Goal: Check status: Check status

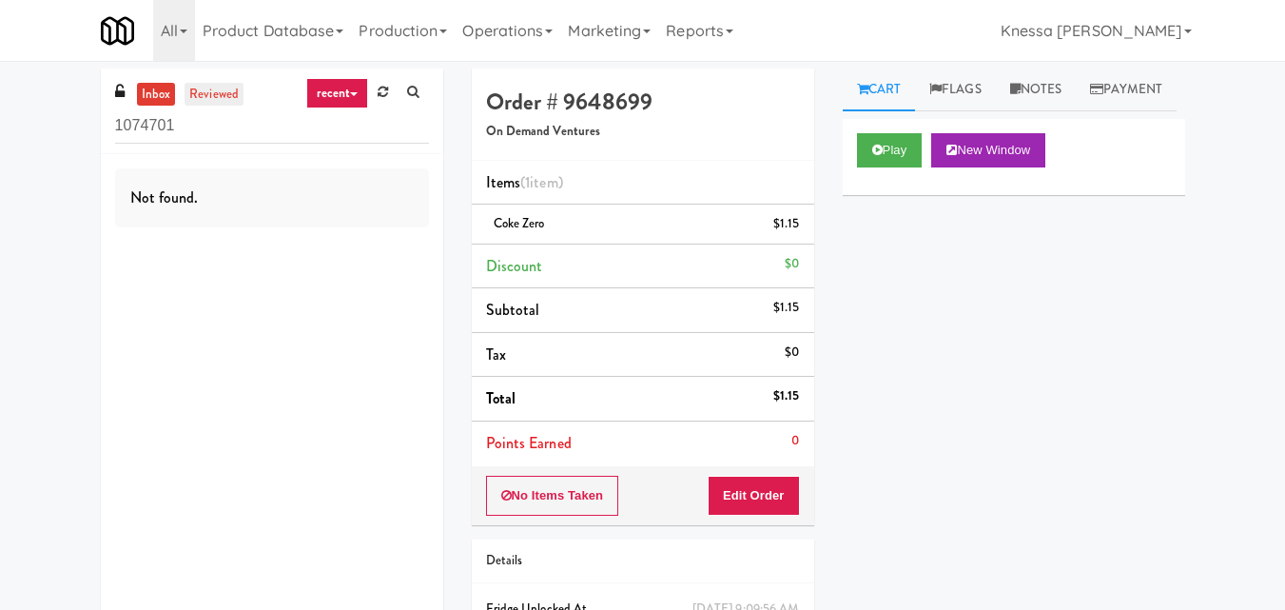
click at [208, 106] on link "reviewed" at bounding box center [214, 95] width 59 height 24
click at [221, 132] on input "1074701" at bounding box center [272, 125] width 314 height 35
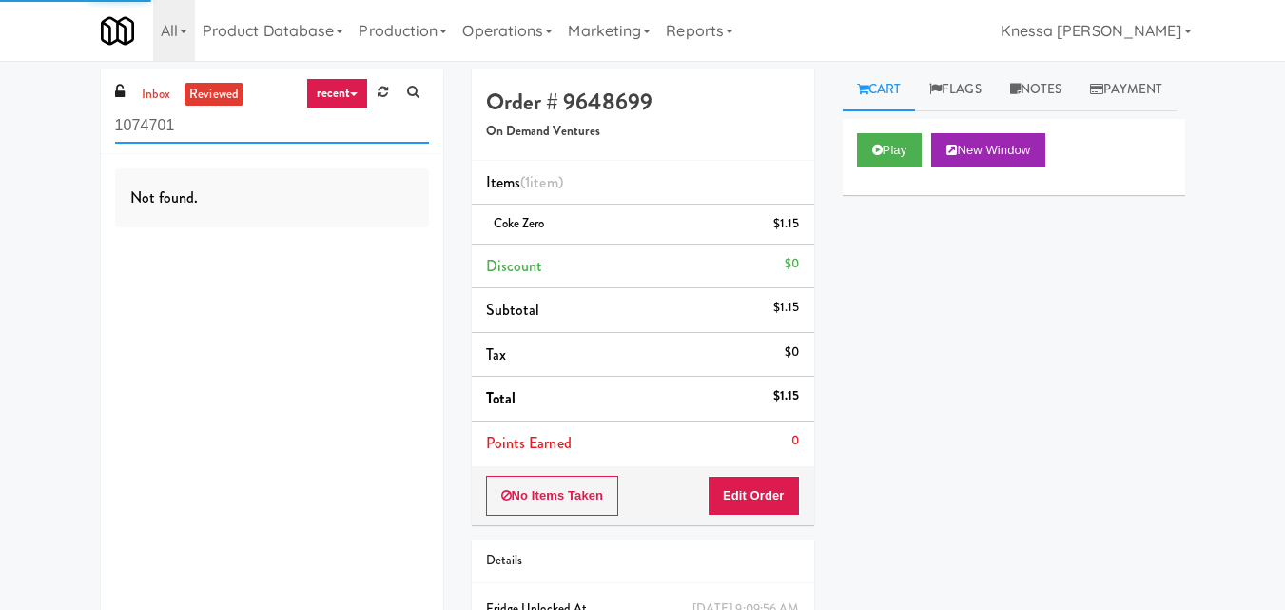
paste input "Fridge - Building"
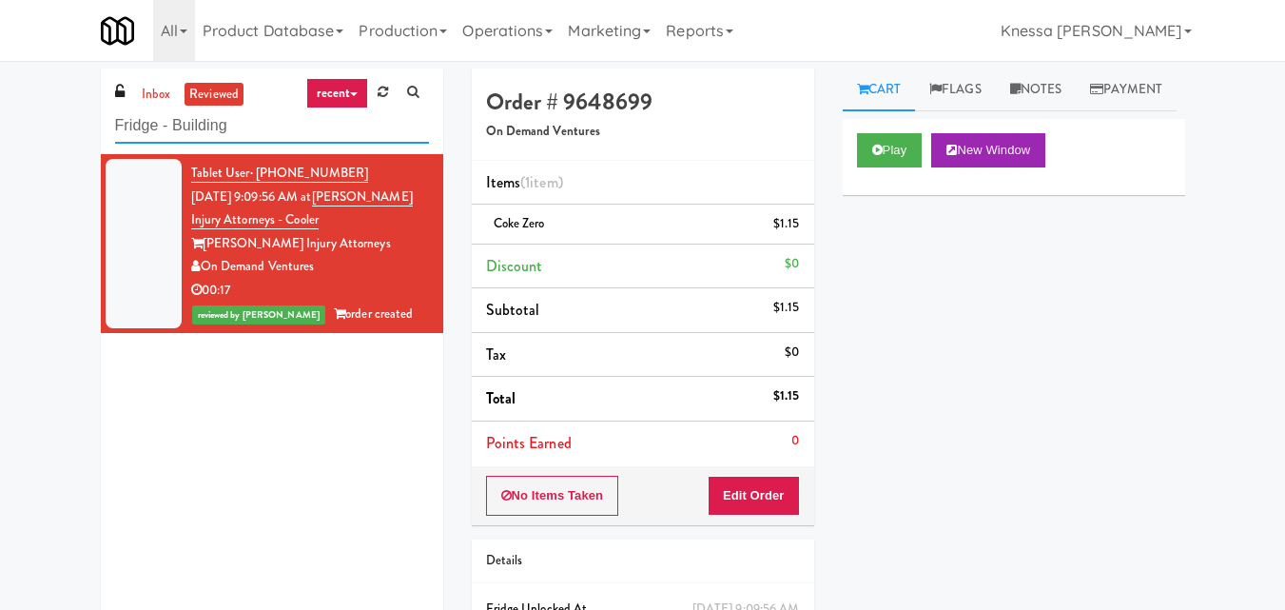
type input "Fridge - Building"
click at [381, 268] on div "On Demand Ventures" at bounding box center [310, 267] width 238 height 24
click at [390, 266] on div "On Demand Ventures" at bounding box center [310, 267] width 238 height 24
click at [899, 167] on button "Play" at bounding box center [890, 150] width 66 height 34
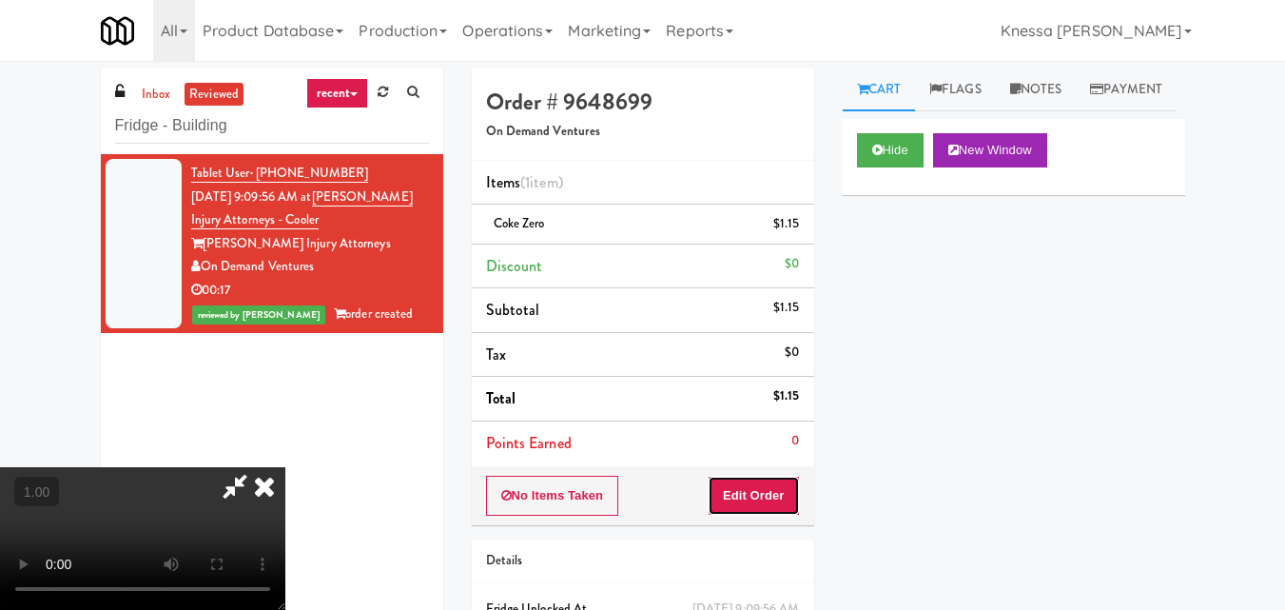
click at [776, 496] on button "Edit Order" at bounding box center [754, 496] width 92 height 40
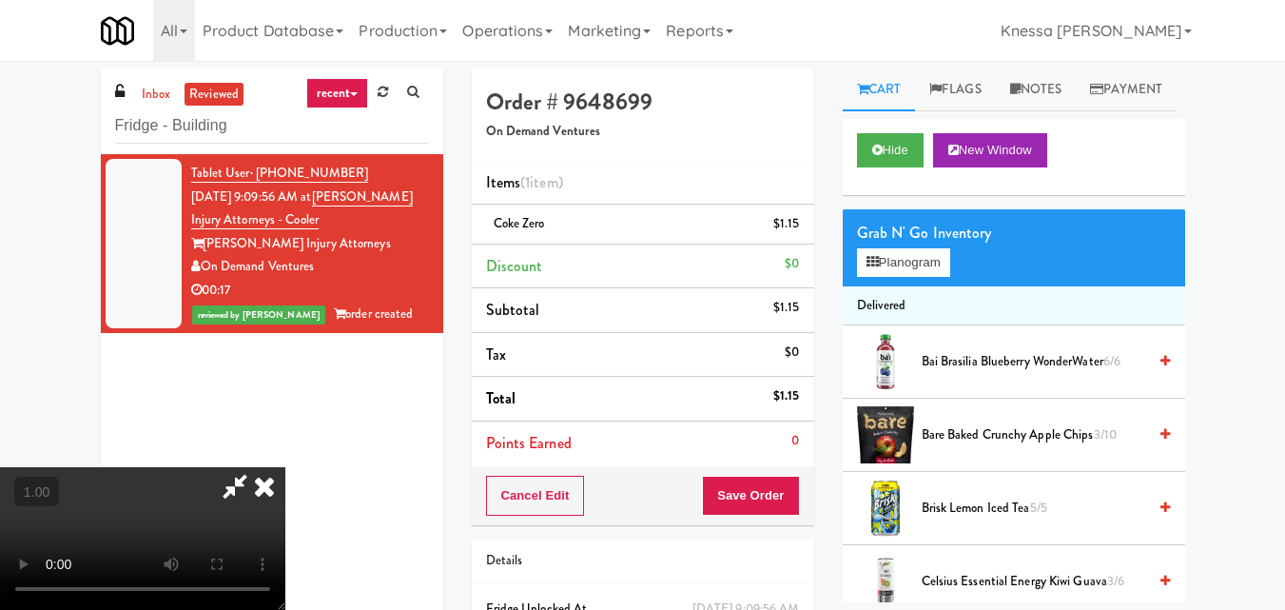
click at [267, 493] on icon at bounding box center [264, 486] width 42 height 38
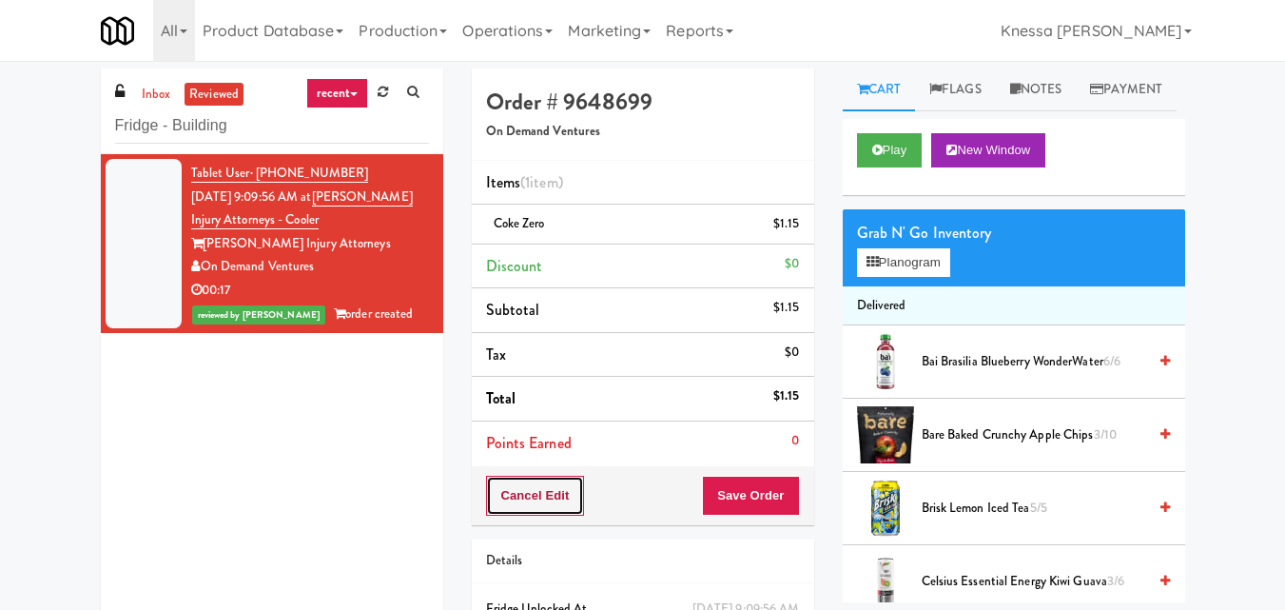
click at [503, 490] on button "Cancel Edit" at bounding box center [535, 496] width 99 height 40
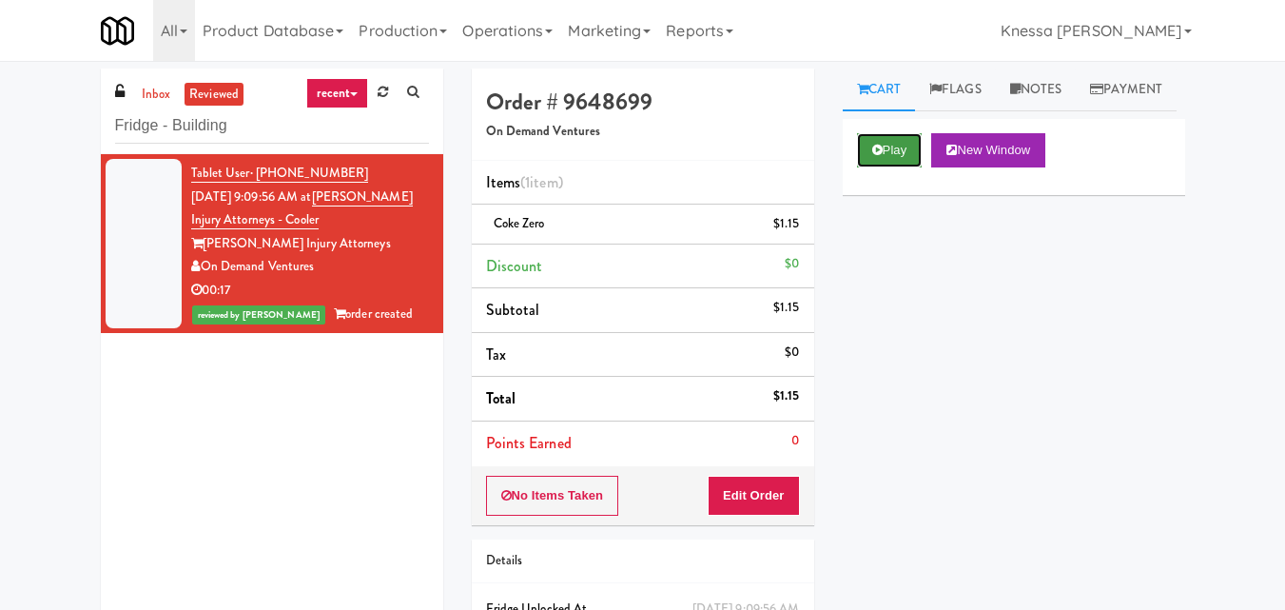
click at [897, 167] on button "Play" at bounding box center [890, 150] width 66 height 34
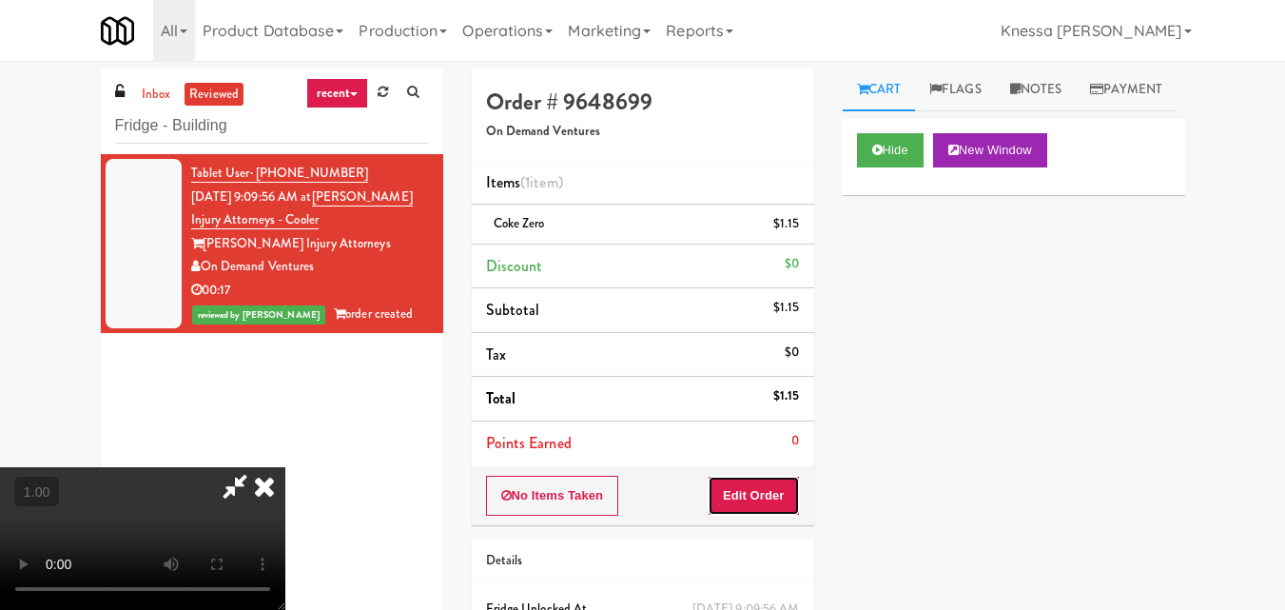
click at [768, 494] on button "Edit Order" at bounding box center [754, 496] width 92 height 40
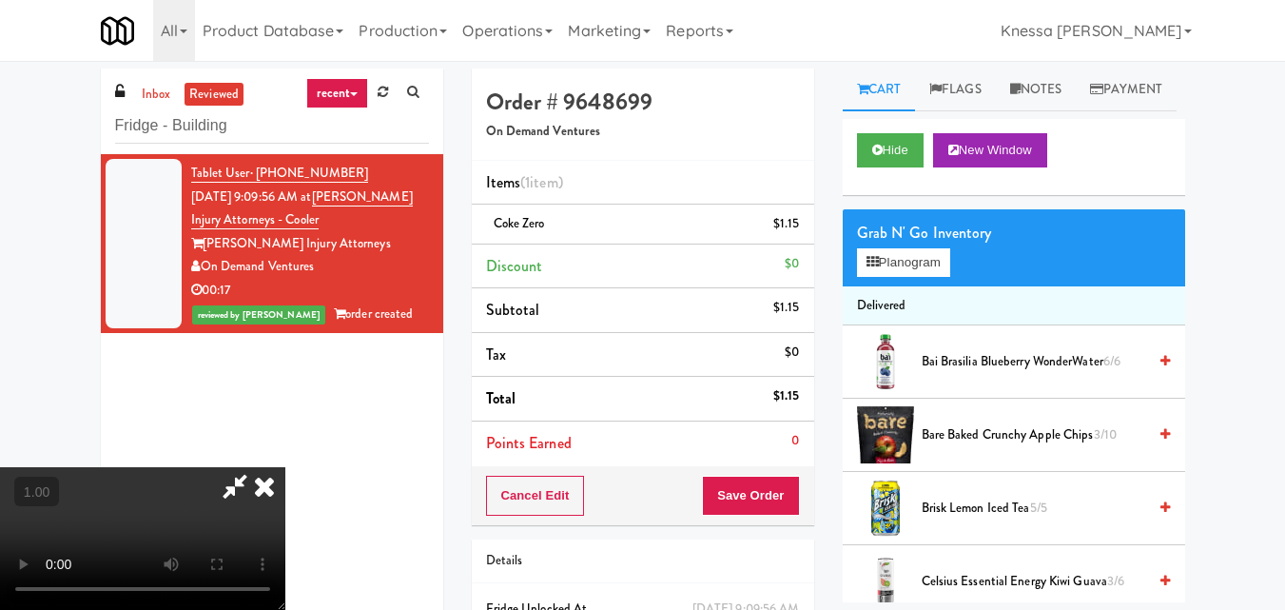
drag, startPoint x: 264, startPoint y: 499, endPoint x: 337, endPoint y: 457, distance: 84.0
click at [264, 498] on icon at bounding box center [264, 486] width 42 height 38
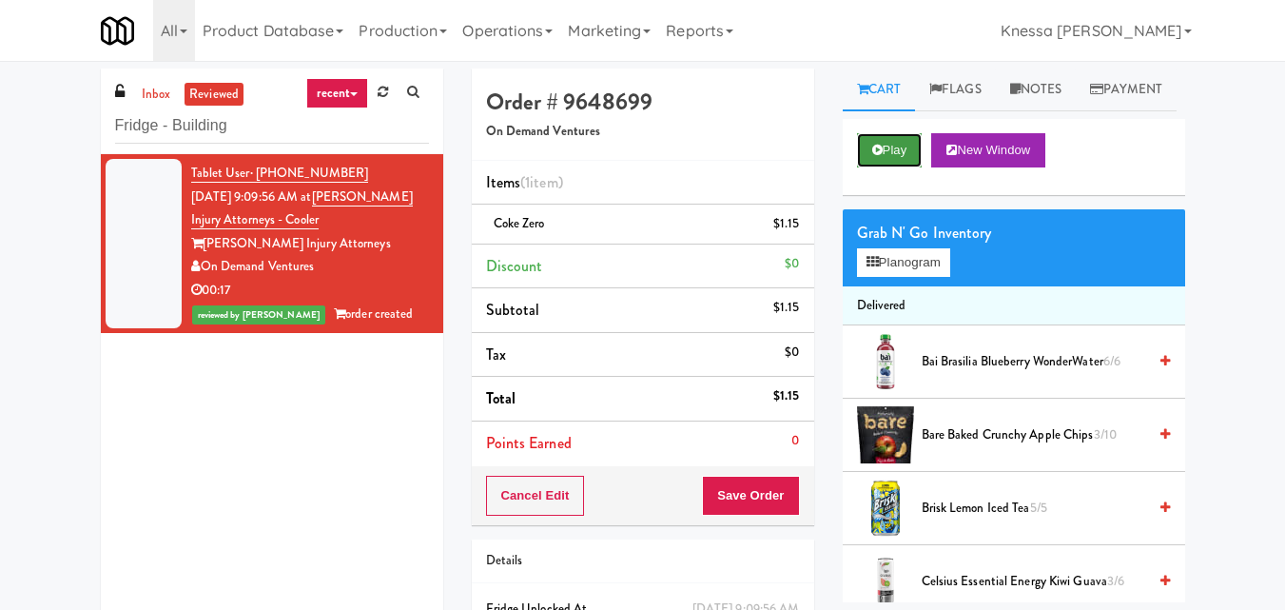
click at [885, 167] on button "Play" at bounding box center [890, 150] width 66 height 34
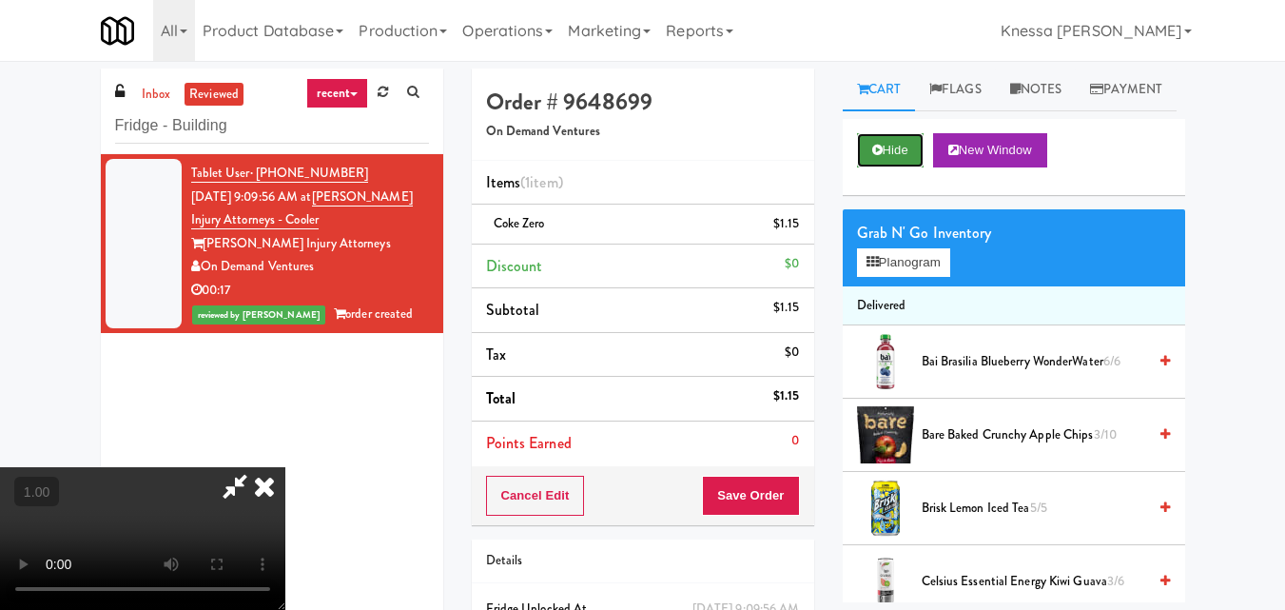
click at [885, 167] on button "Hide" at bounding box center [890, 150] width 67 height 34
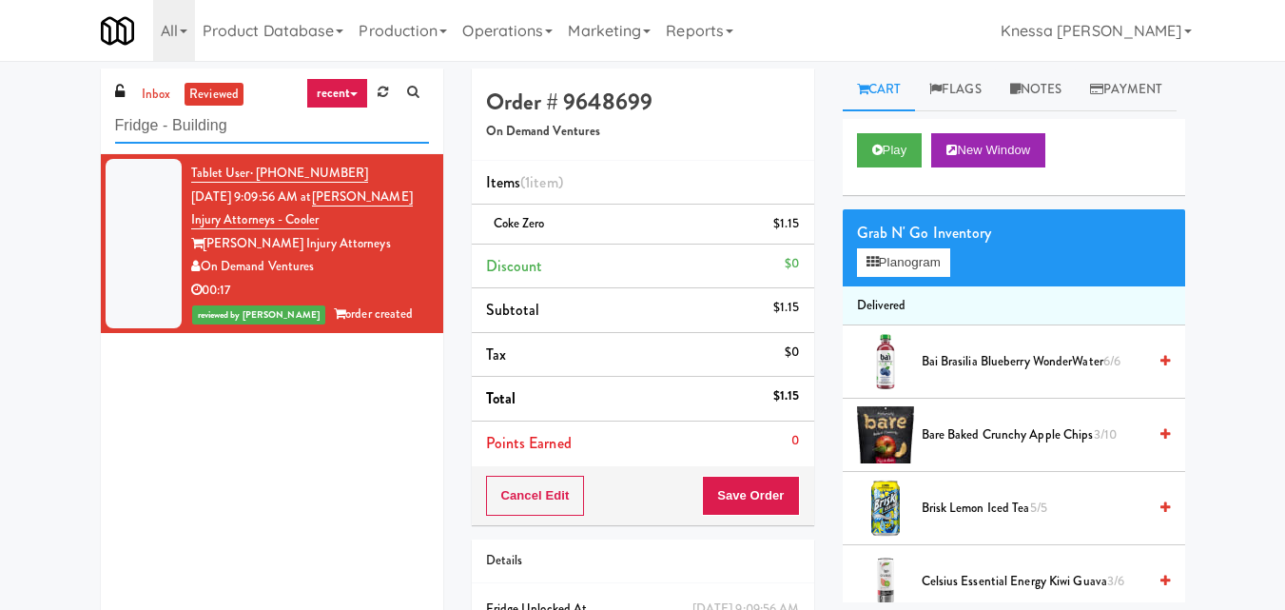
click at [305, 128] on input "Fridge - Building" at bounding box center [272, 125] width 314 height 35
paste input "Phase II - Combo Cooler"
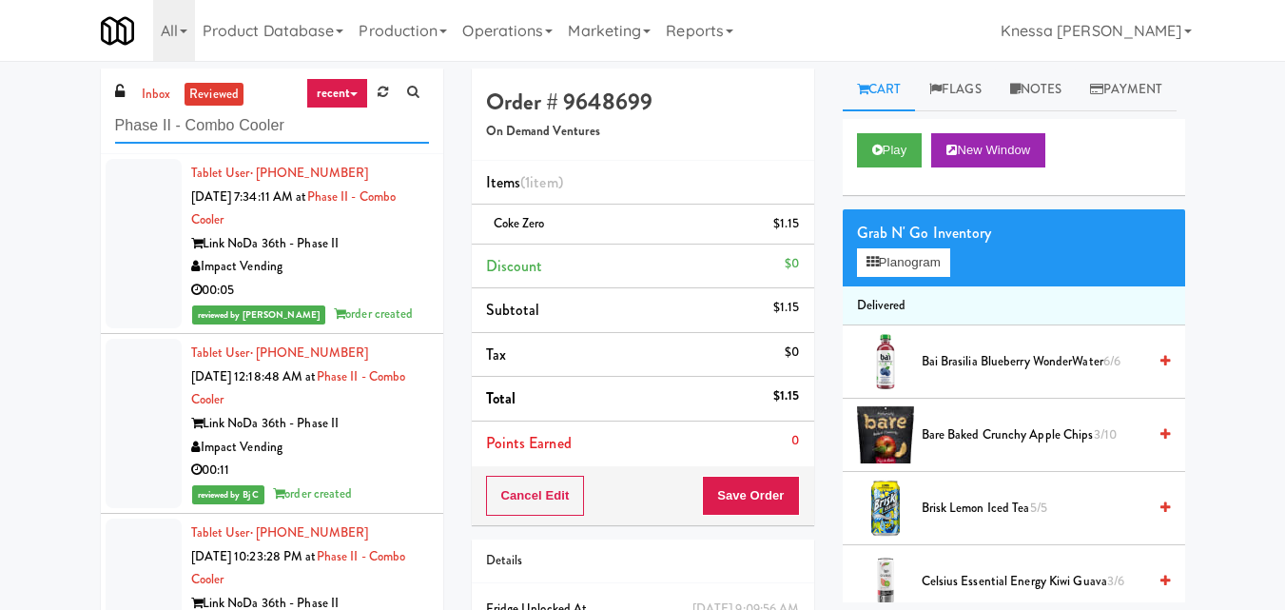
type input "Phase II - Combo Cooler"
click at [392, 272] on div "Impact Vending" at bounding box center [310, 267] width 238 height 24
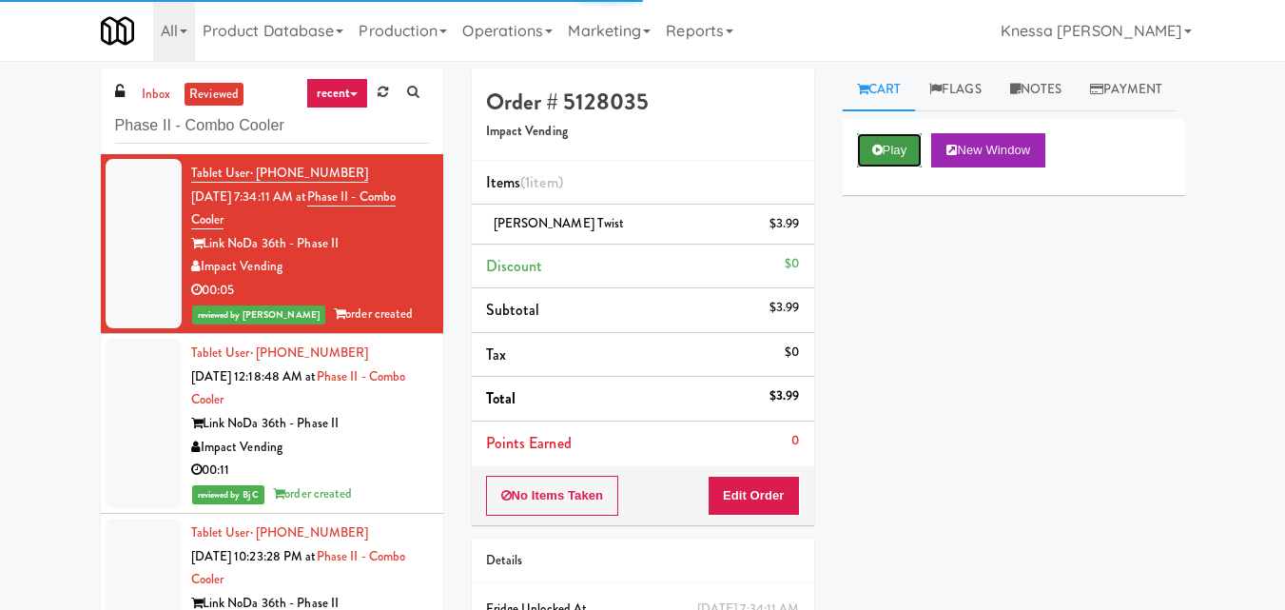
click at [886, 167] on button "Play" at bounding box center [890, 150] width 66 height 34
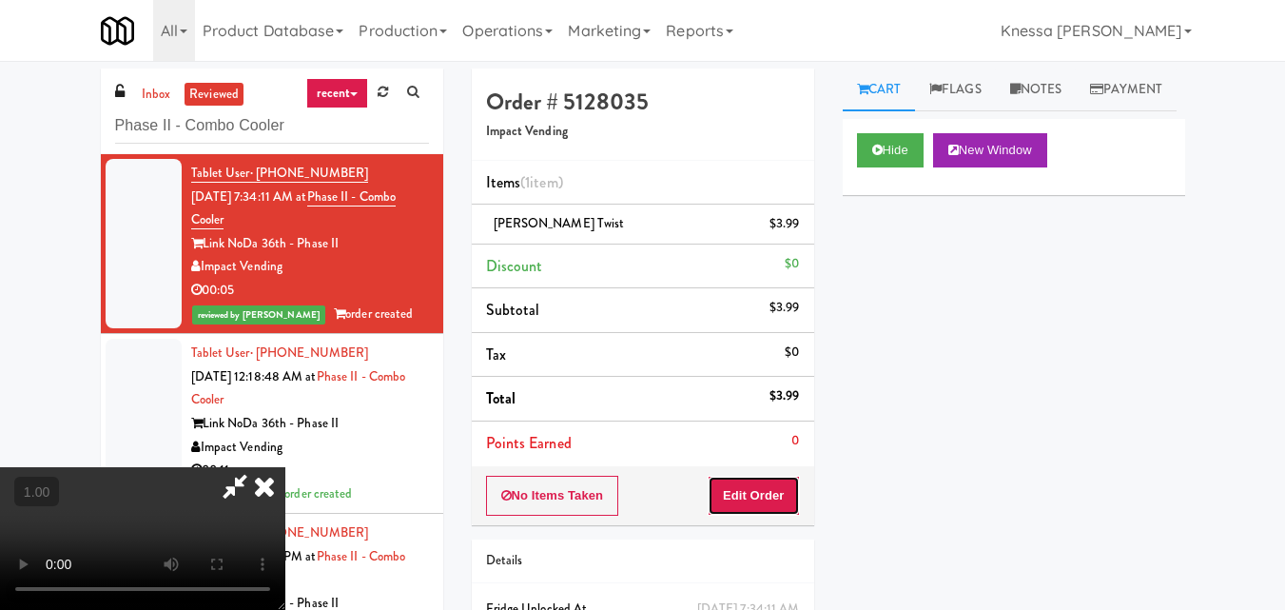
click at [781, 496] on button "Edit Order" at bounding box center [754, 496] width 92 height 40
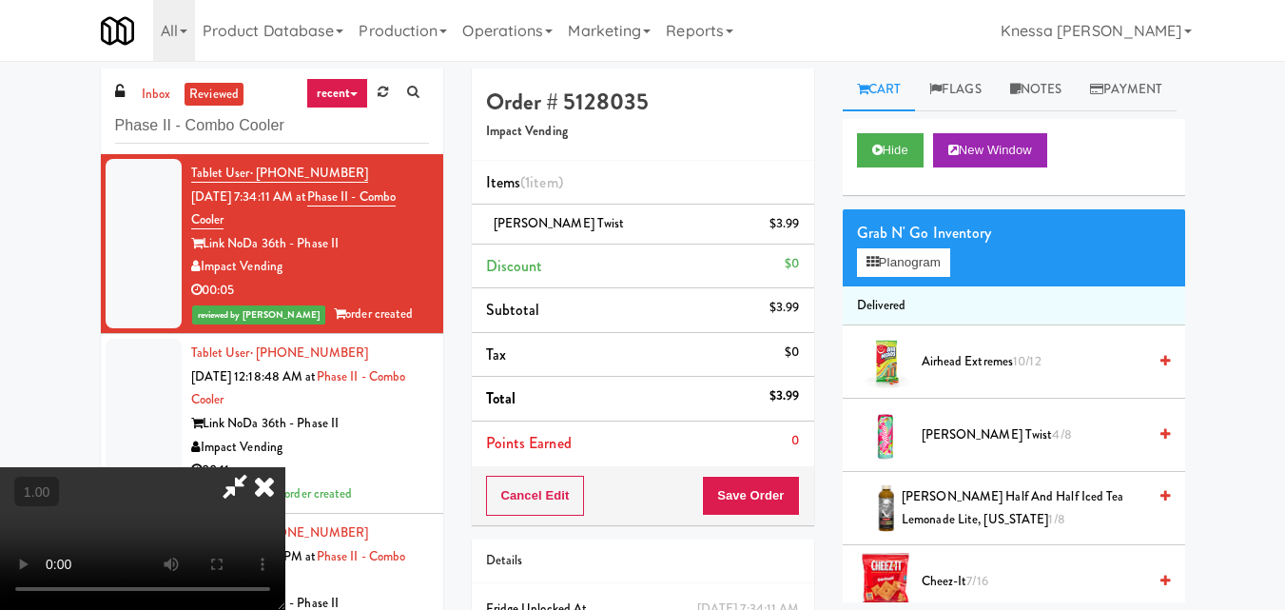
click at [267, 488] on icon at bounding box center [264, 486] width 42 height 38
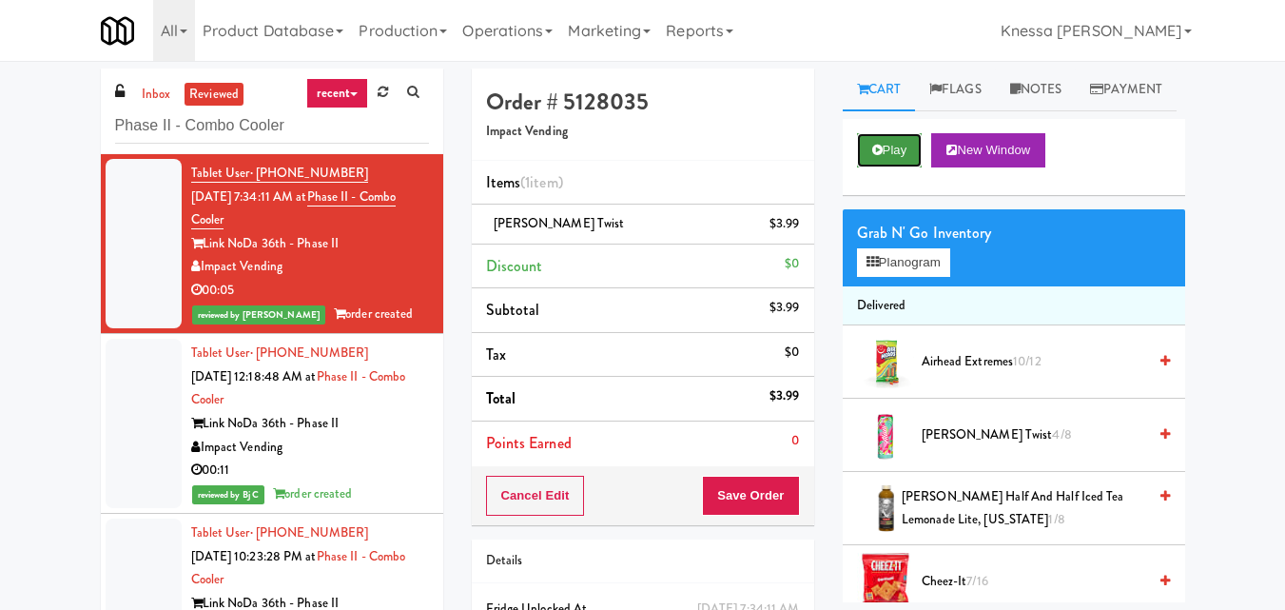
click at [872, 156] on icon at bounding box center [877, 150] width 10 height 12
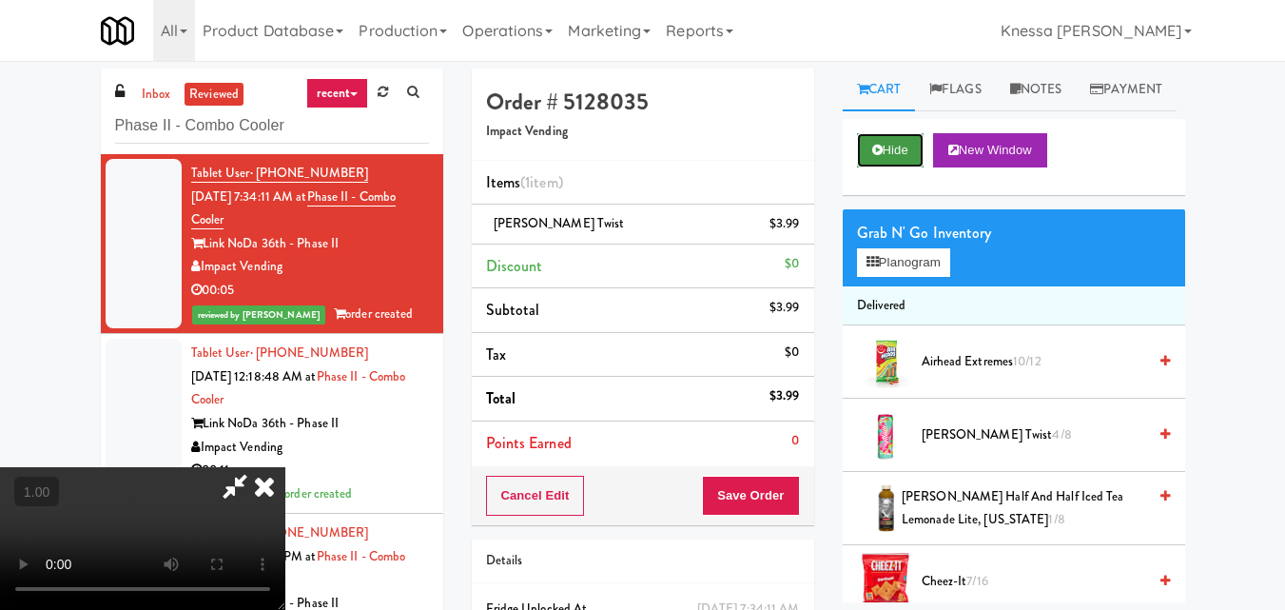
click at [886, 167] on button "Hide" at bounding box center [890, 150] width 67 height 34
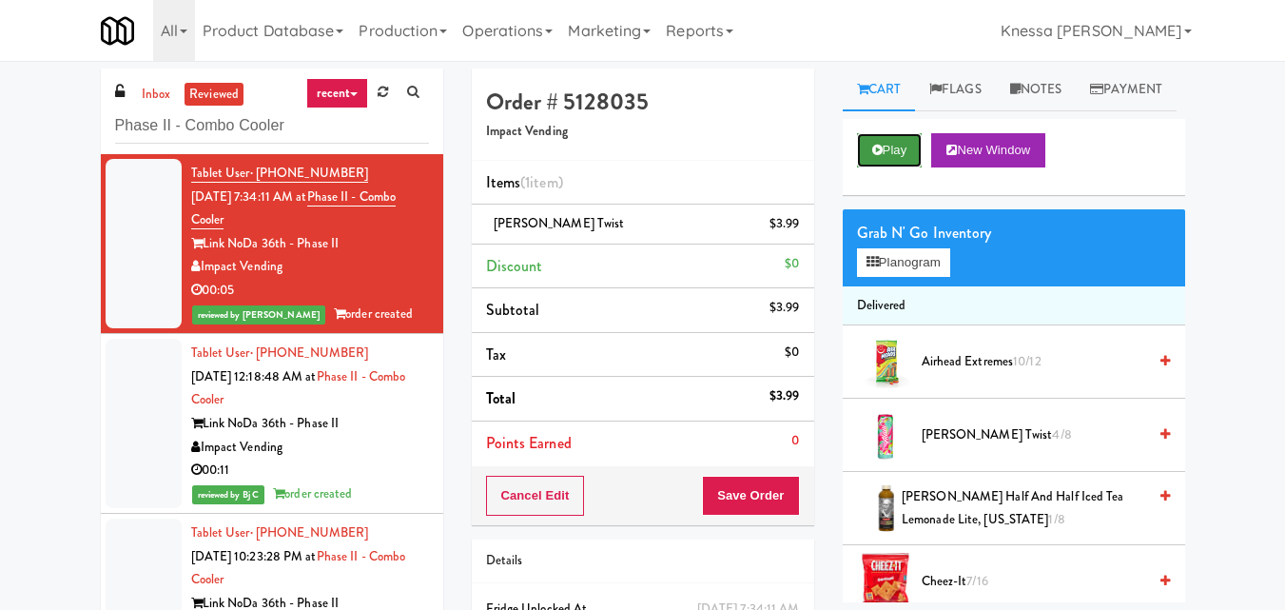
click at [886, 167] on button "Play" at bounding box center [890, 150] width 66 height 34
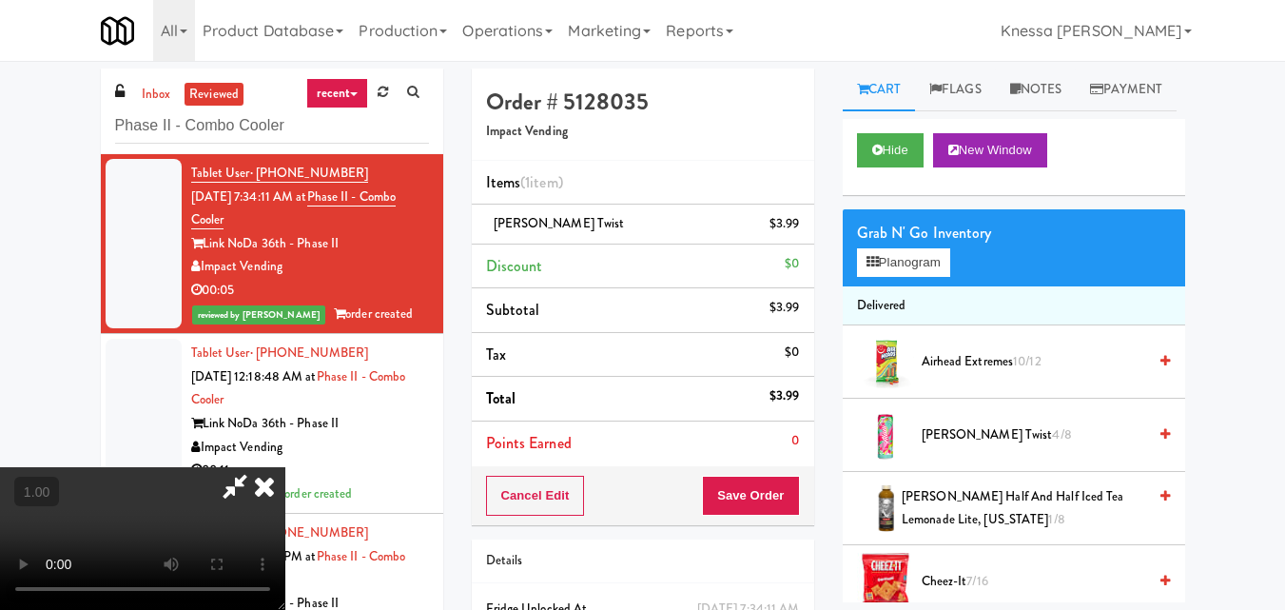
click at [268, 499] on icon at bounding box center [264, 486] width 42 height 38
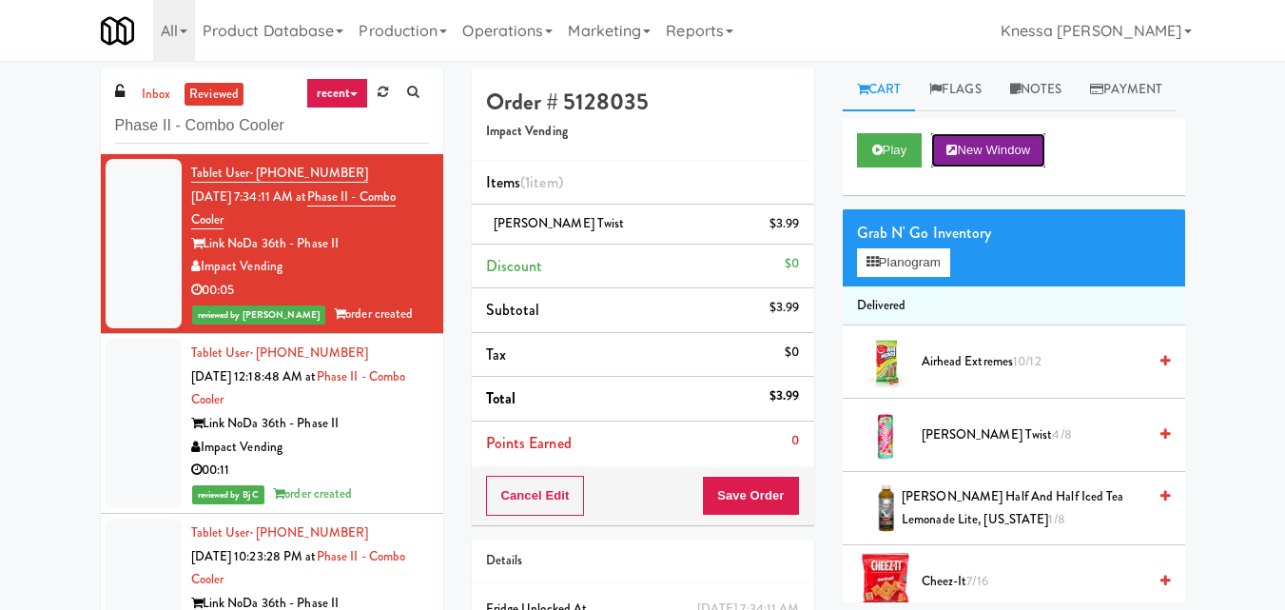
click at [983, 167] on button "New Window" at bounding box center [988, 150] width 114 height 34
click at [387, 131] on input "Phase II - Combo Cooler" at bounding box center [272, 125] width 314 height 35
paste input "Sentral Fridge"
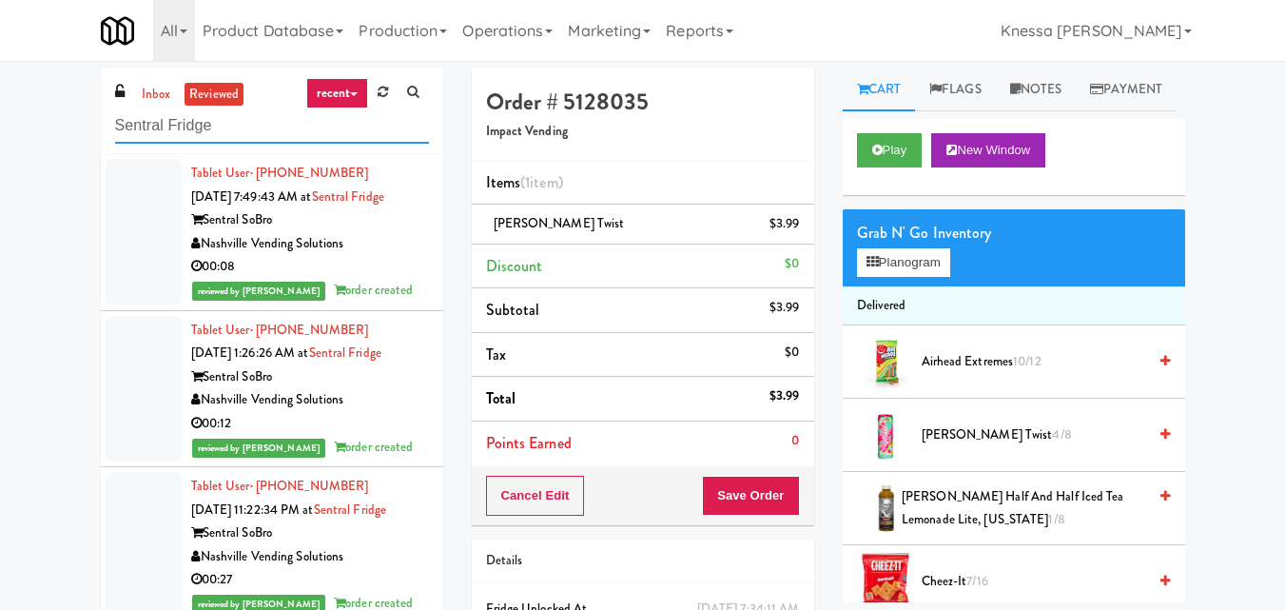
type input "Sentral Fridge"
click at [389, 256] on div "Nashville Vending Solutions" at bounding box center [310, 244] width 238 height 24
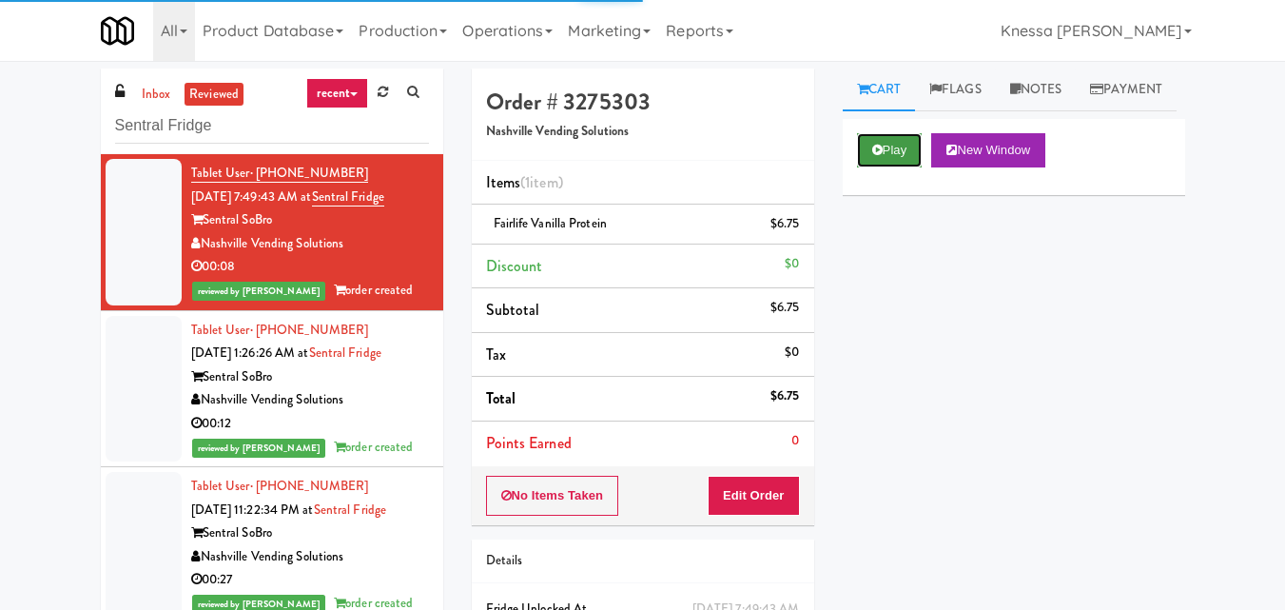
click at [878, 167] on button "Play" at bounding box center [890, 150] width 66 height 34
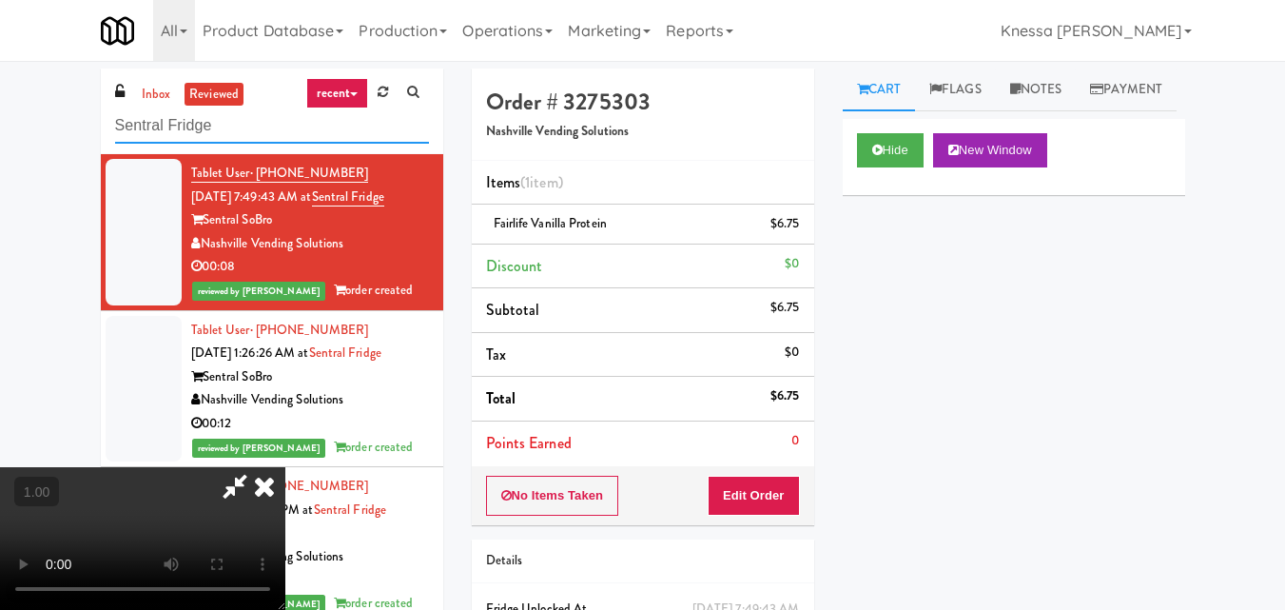
click at [271, 134] on input "Sentral Fridge" at bounding box center [272, 125] width 314 height 35
paste input "Fridge - Vantage - Pre Opening"
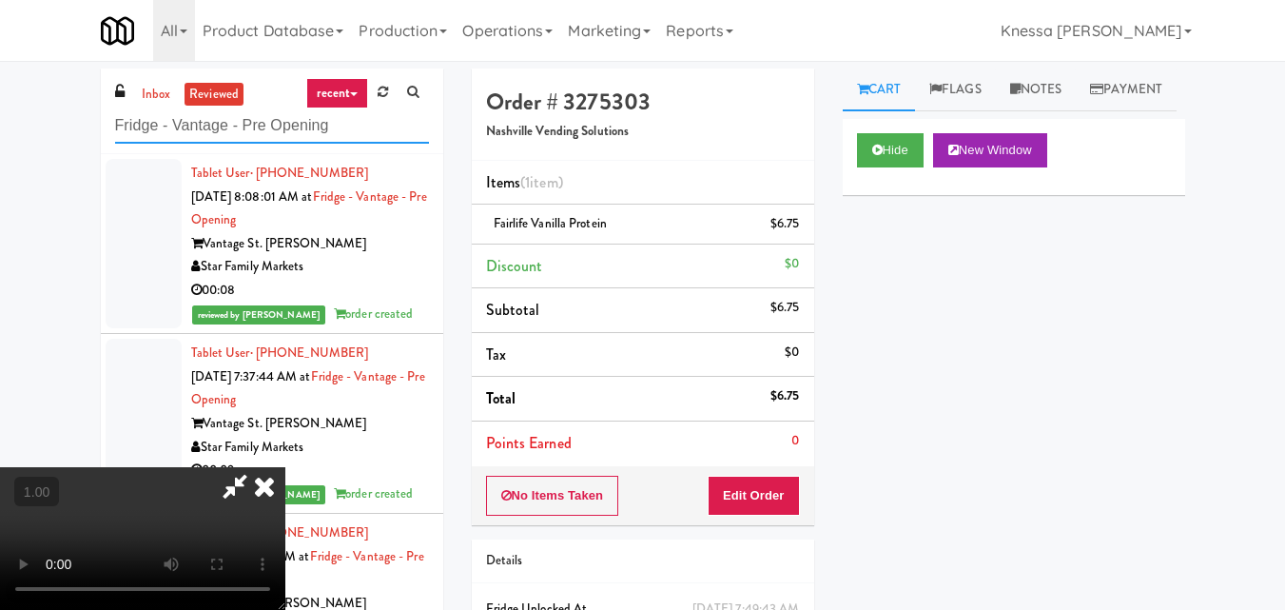
type input "Fridge - Vantage - Pre Opening"
click at [378, 253] on div "Vantage St. Pete" at bounding box center [310, 244] width 238 height 24
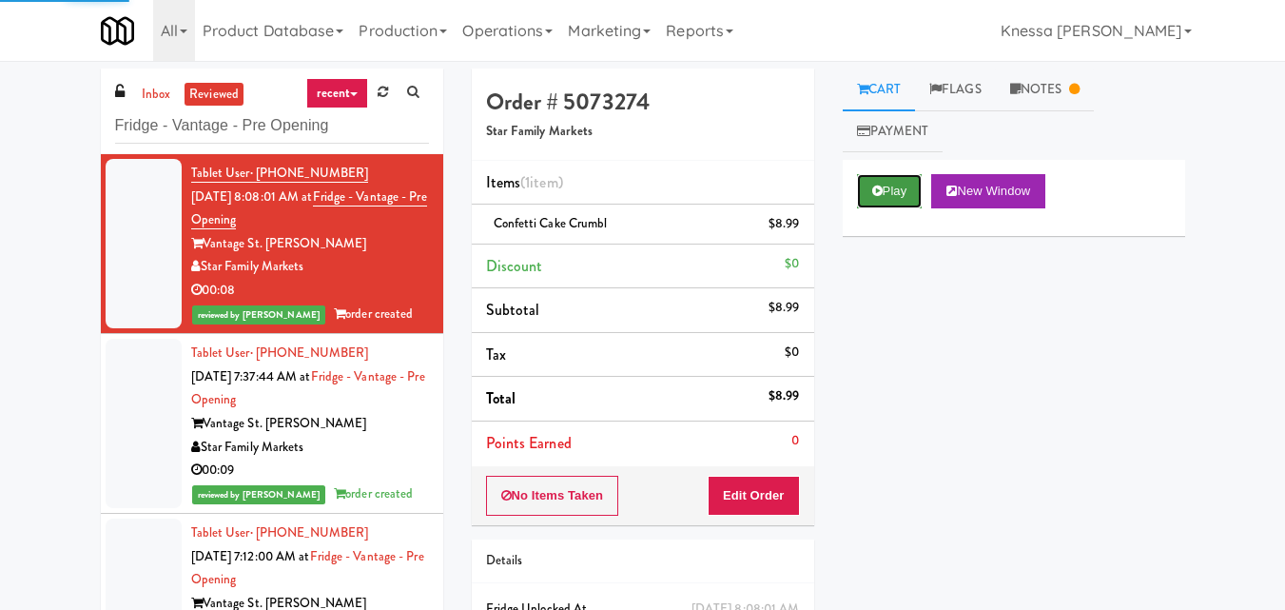
click at [889, 187] on button "Play" at bounding box center [890, 191] width 66 height 34
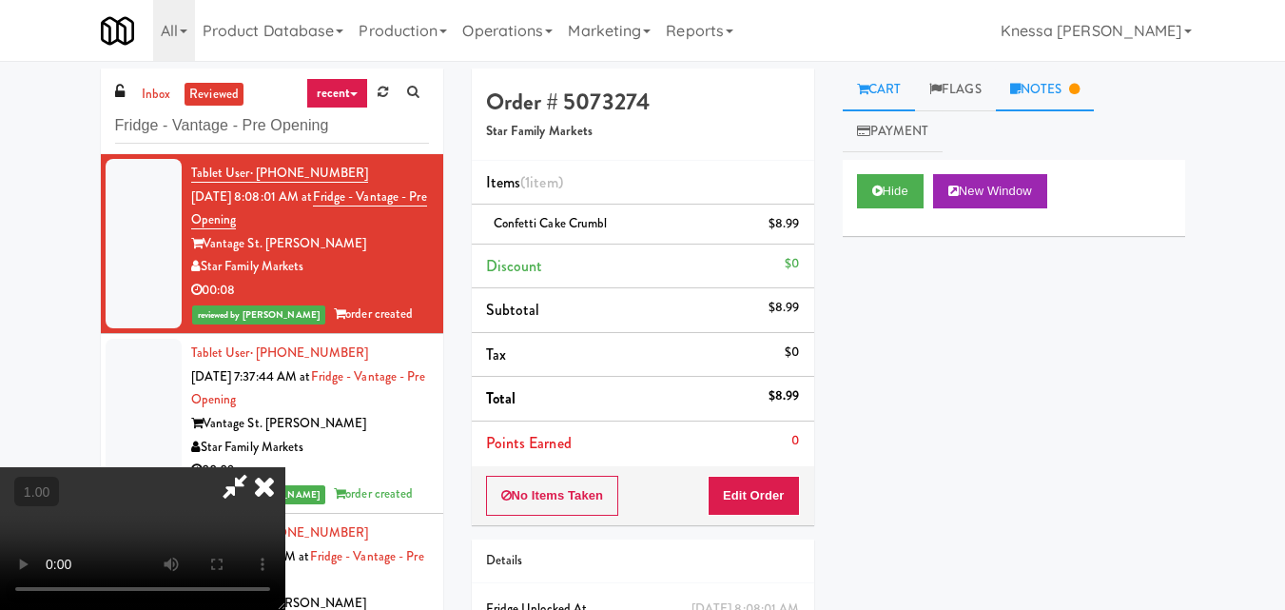
click at [983, 94] on link "Notes" at bounding box center [1045, 89] width 99 height 43
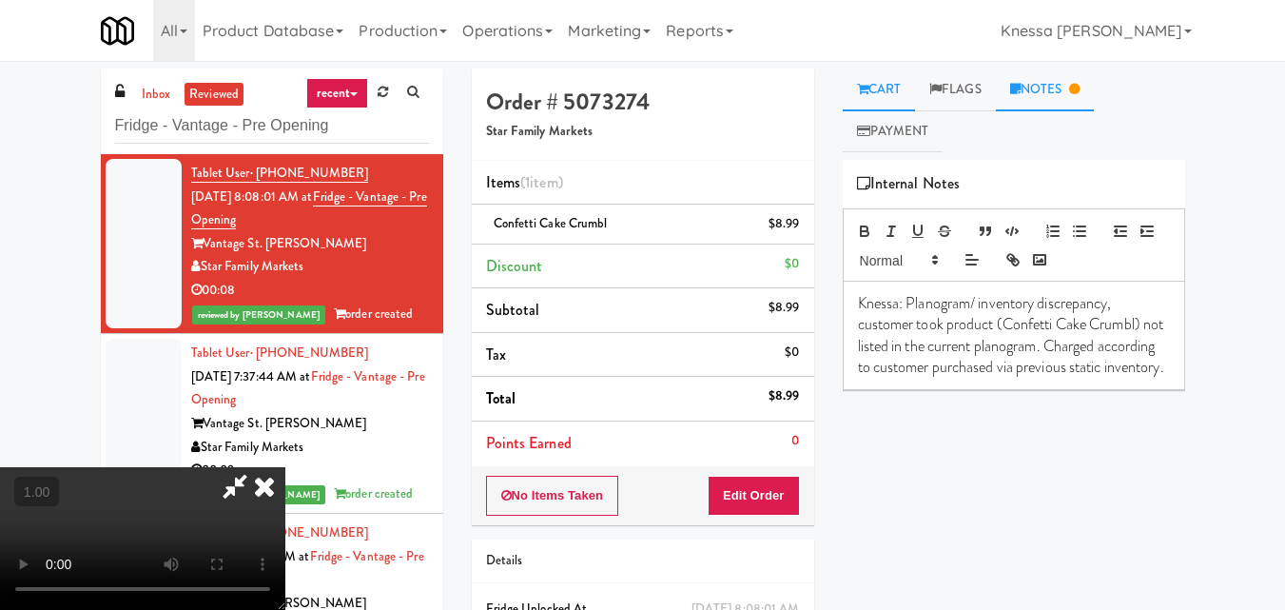
click at [907, 93] on link "Cart" at bounding box center [879, 89] width 73 height 43
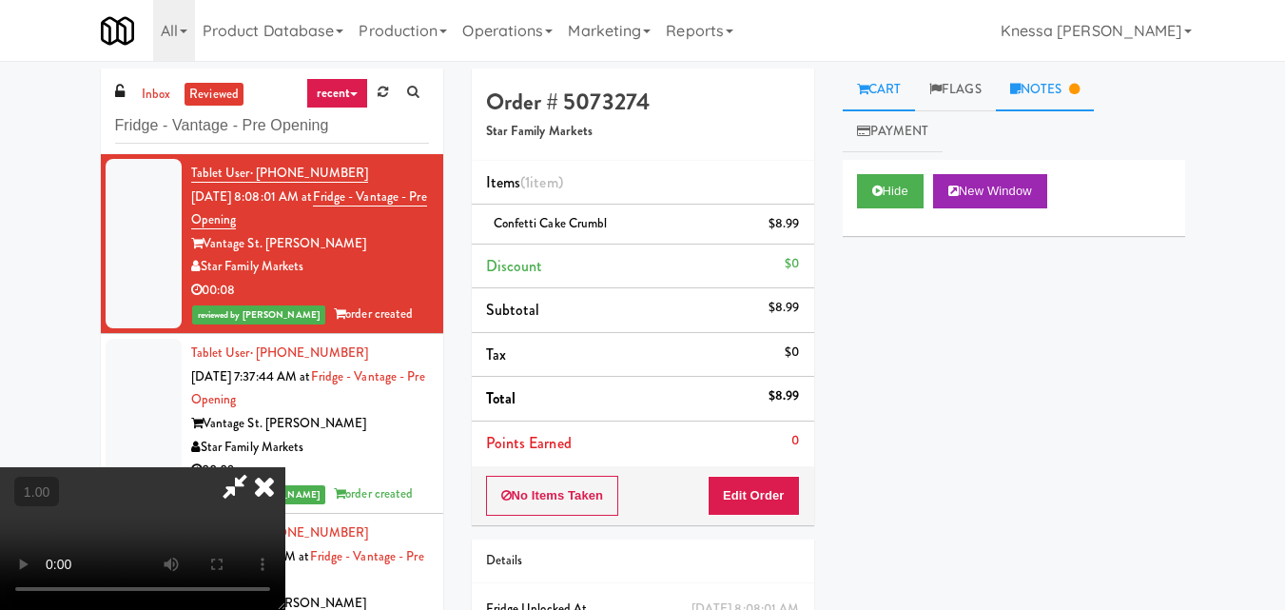
click at [983, 92] on link "Notes" at bounding box center [1045, 89] width 99 height 43
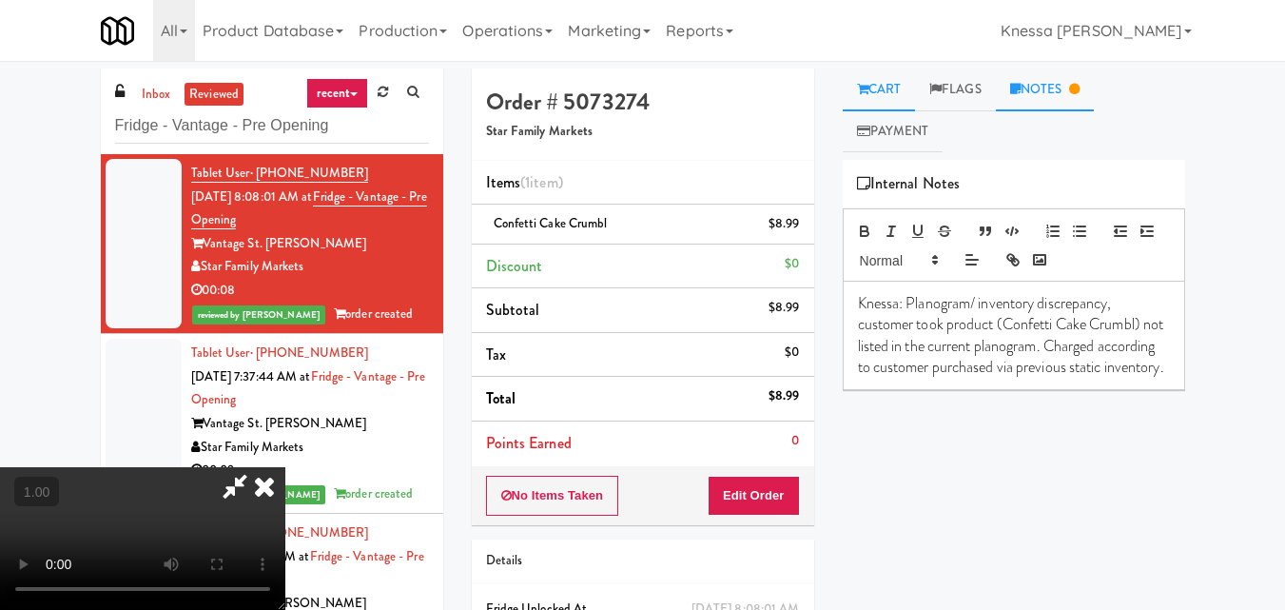
click at [859, 91] on icon at bounding box center [862, 89] width 11 height 12
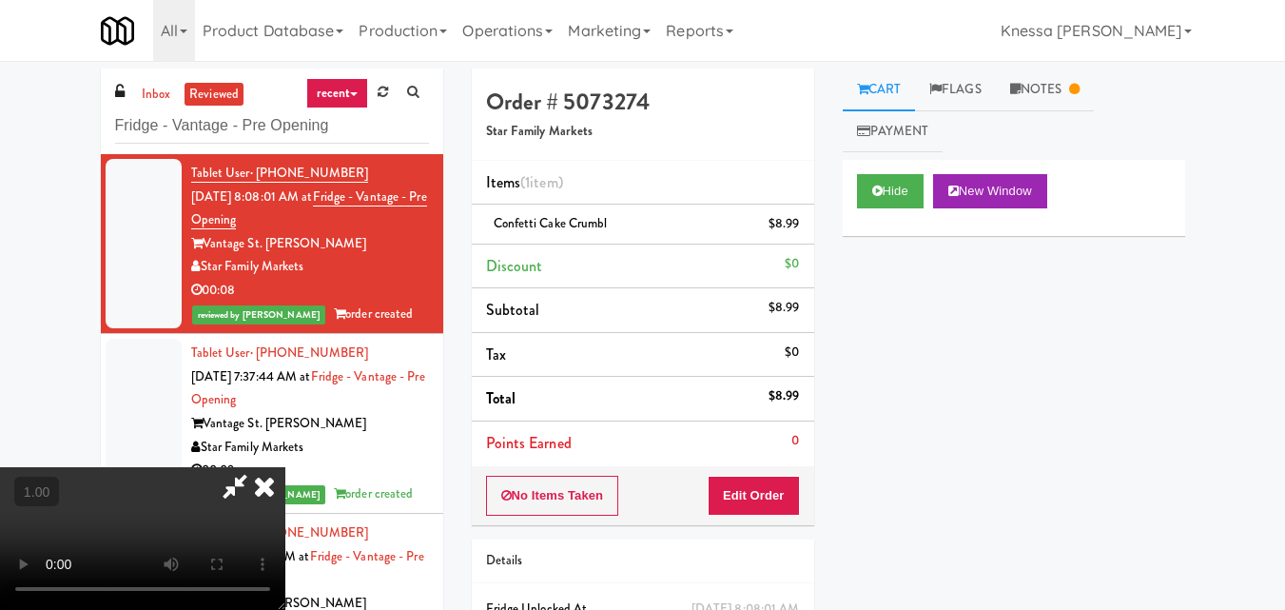
click at [263, 494] on icon at bounding box center [264, 486] width 42 height 38
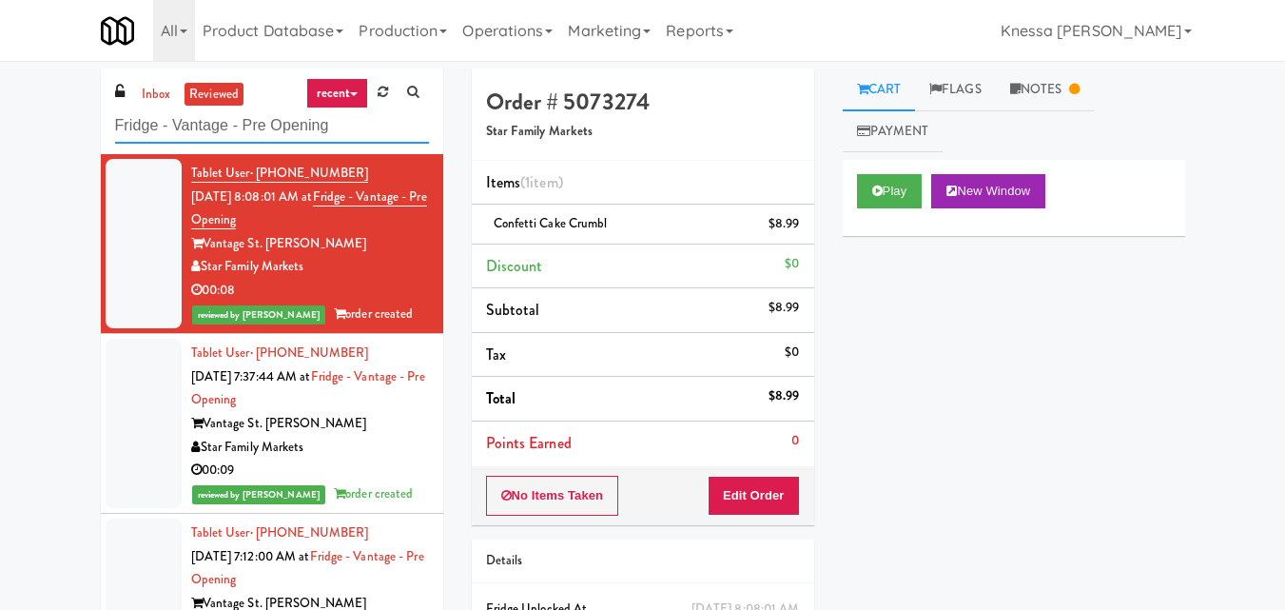
click at [164, 108] on input "Fridge - Vantage - Pre Opening" at bounding box center [272, 125] width 314 height 35
click at [167, 104] on link "inbox" at bounding box center [156, 95] width 39 height 24
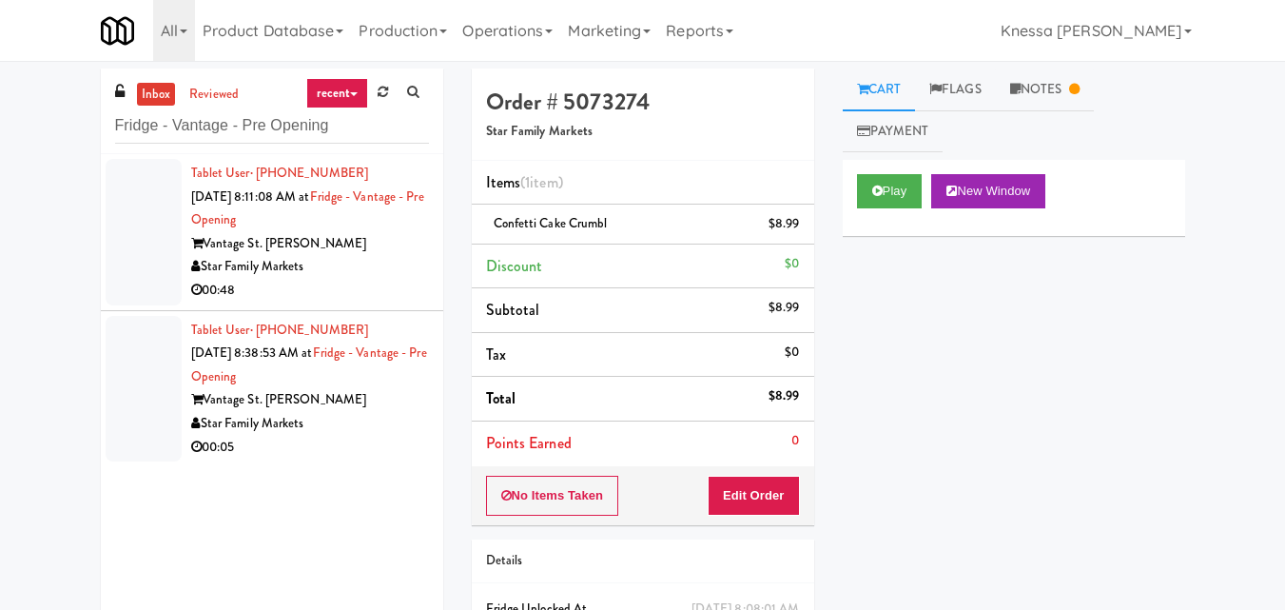
click at [383, 260] on div "Star Family Markets" at bounding box center [310, 267] width 238 height 24
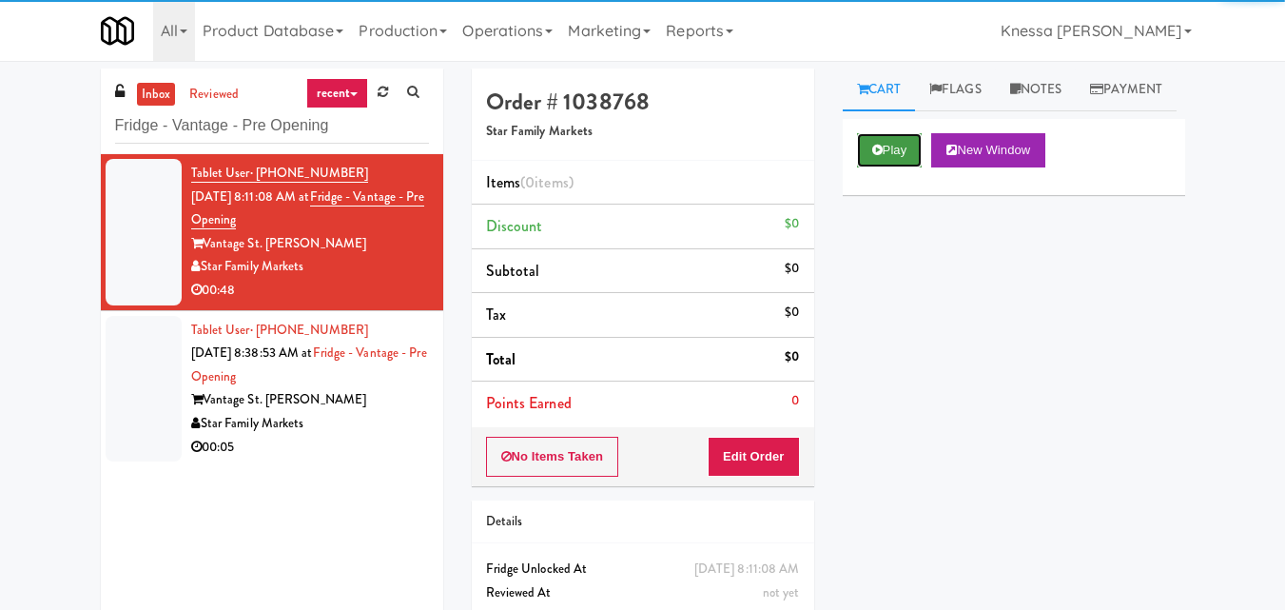
click at [896, 167] on button "Play" at bounding box center [890, 150] width 66 height 34
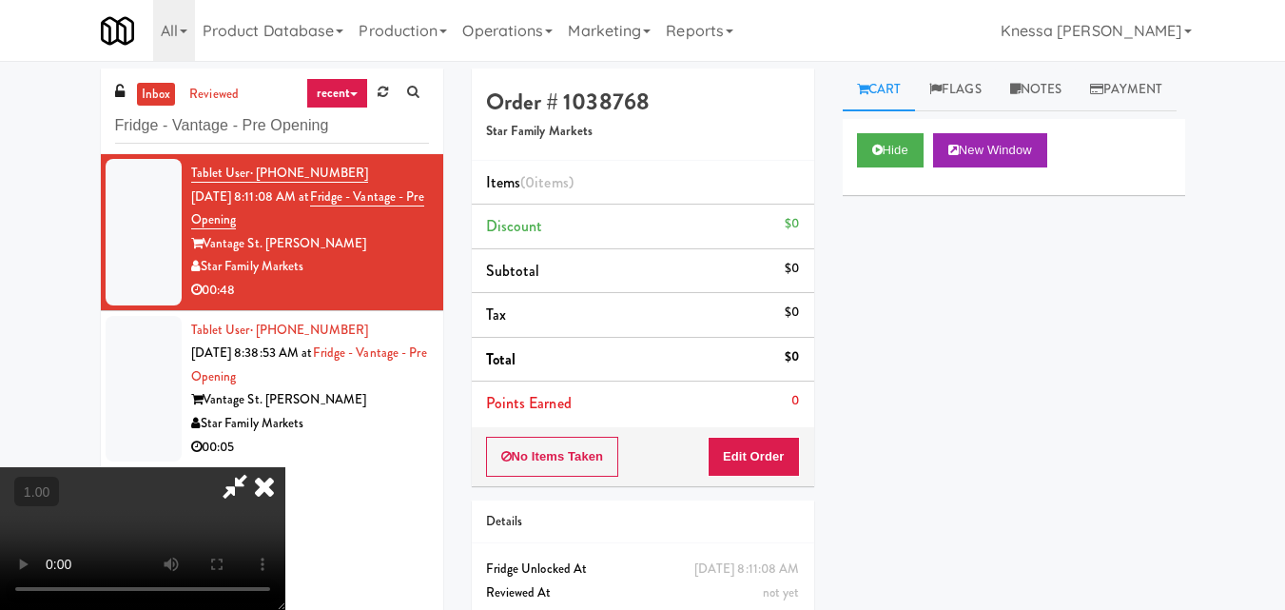
click at [270, 493] on icon at bounding box center [264, 486] width 42 height 38
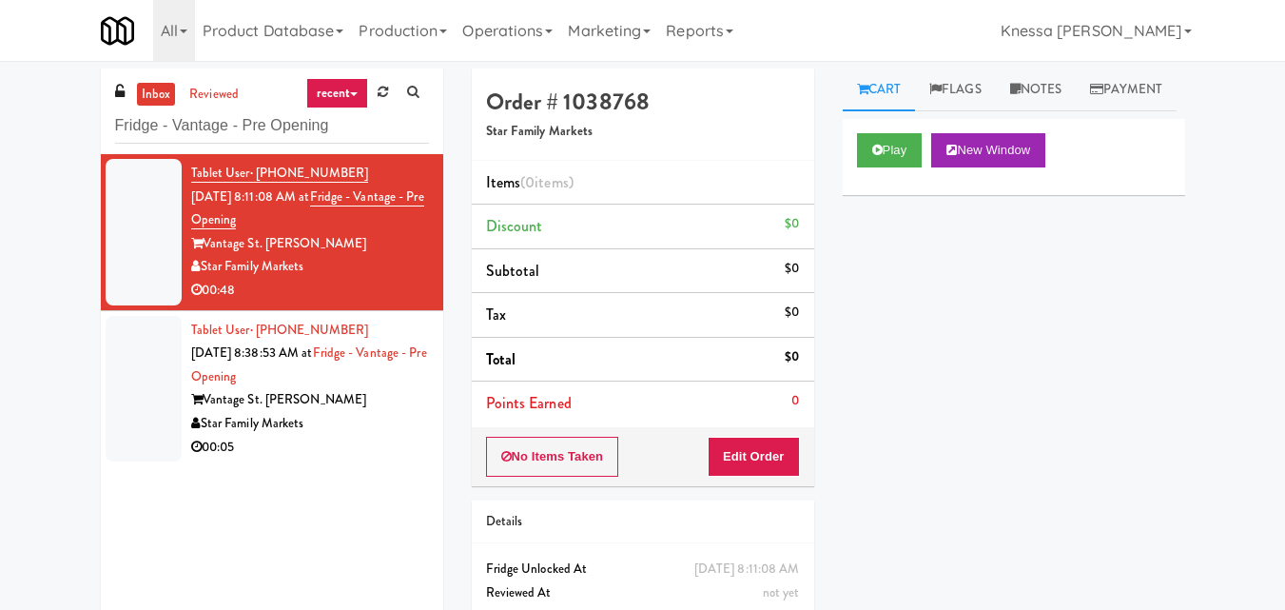
click at [983, 323] on div "Play New Window Primary Flag Clear Flag if unable to determine what was taken o…" at bounding box center [1014, 475] width 342 height 713
click at [906, 167] on button "Play" at bounding box center [890, 150] width 66 height 34
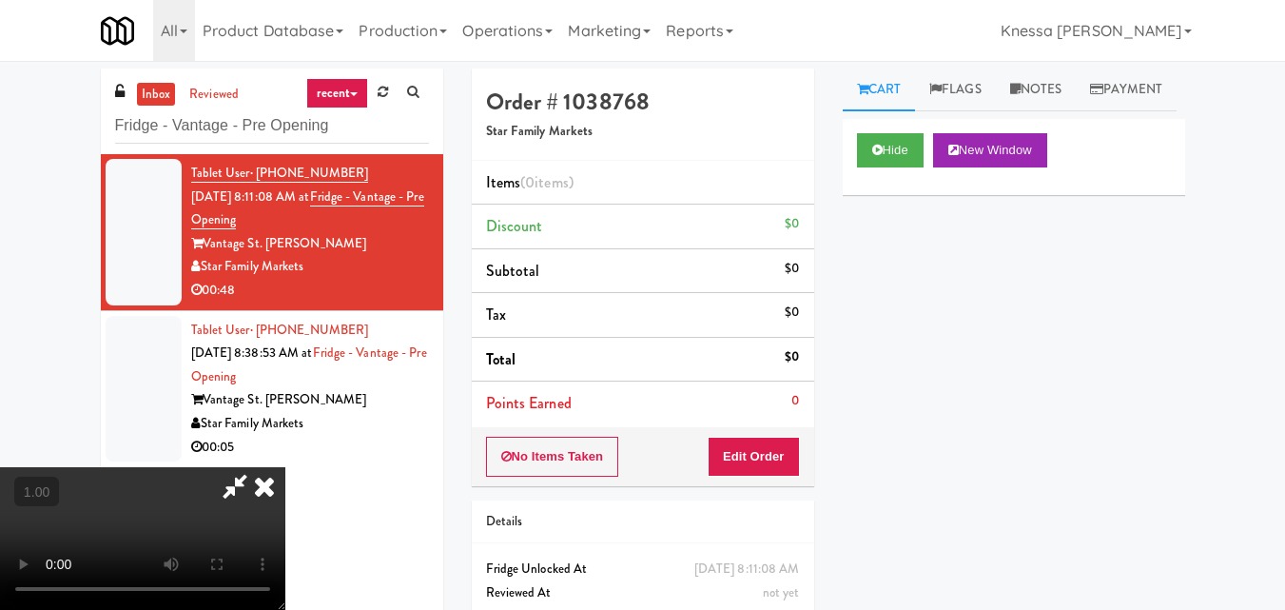
click at [268, 480] on icon at bounding box center [264, 486] width 42 height 38
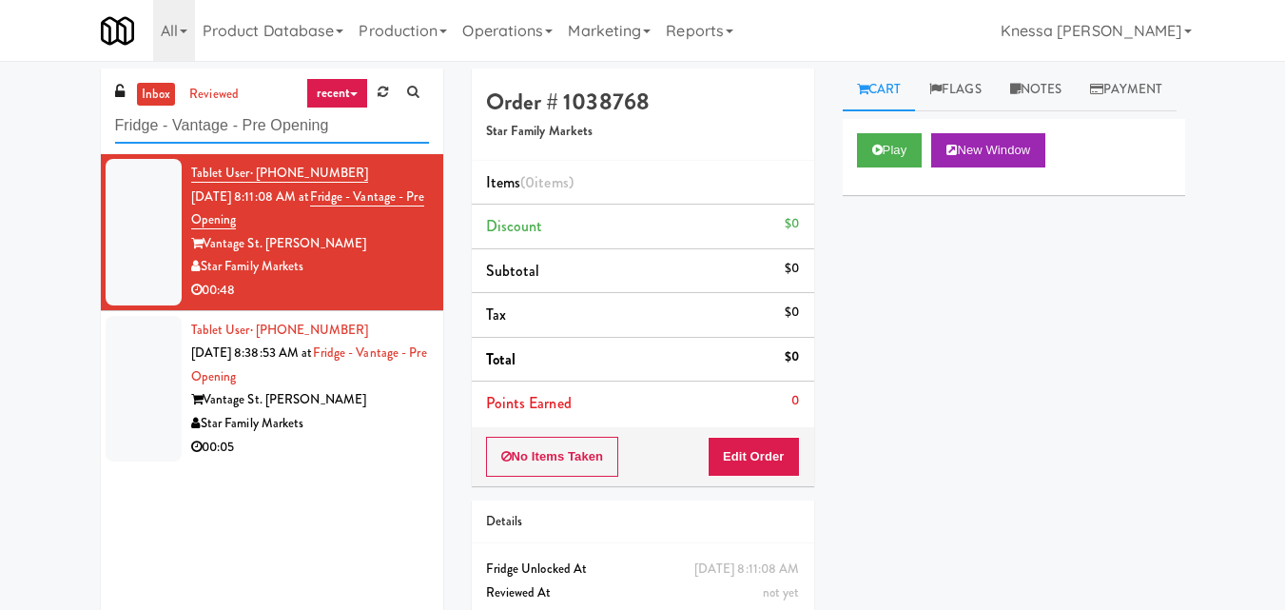
click at [379, 129] on input "Fridge - Vantage - Pre Opening" at bounding box center [272, 125] width 314 height 35
paste input "Dan Newlin Injury Attorneys - Cooler"
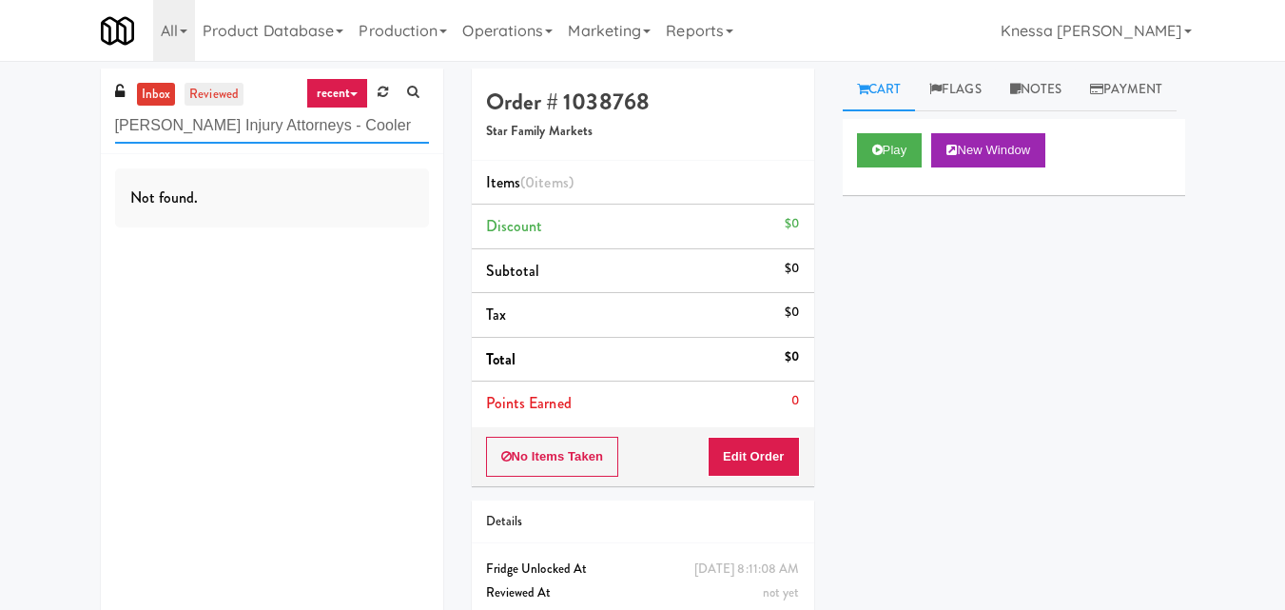
type input "Dan Newlin Injury Attorneys - Cooler"
click at [212, 102] on link "reviewed" at bounding box center [214, 95] width 59 height 24
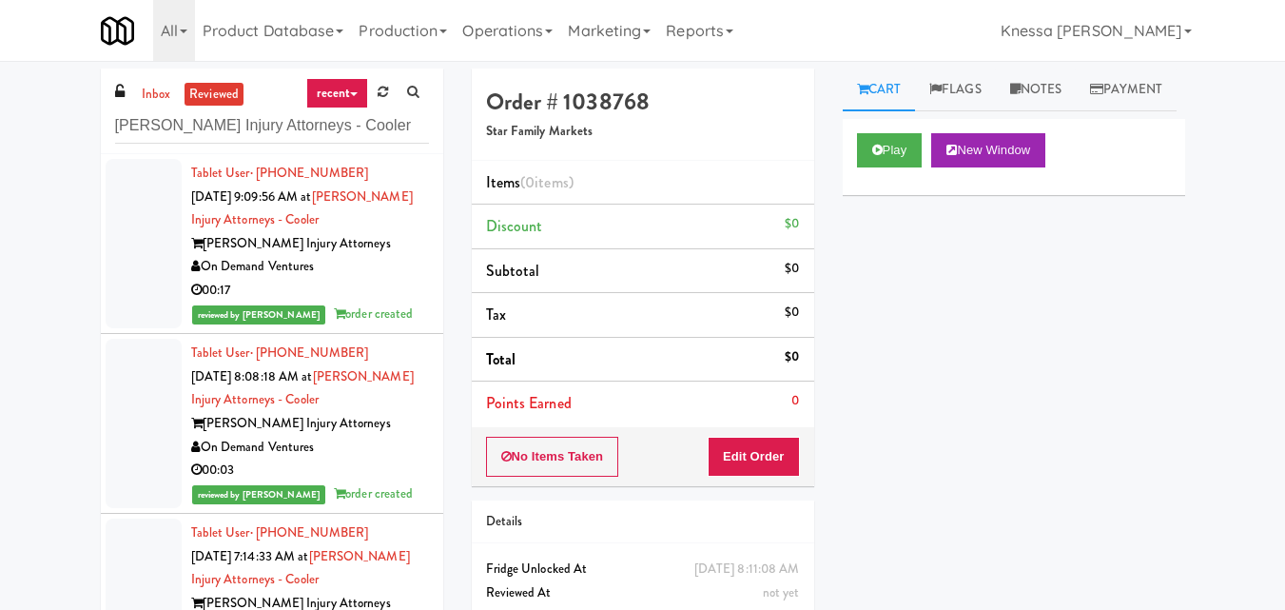
click at [420, 266] on li "Tablet User · (407) 808-9115 Sep 24, 2025 9:09:56 AM at Dan Newlin Injury Attor…" at bounding box center [272, 244] width 342 height 180
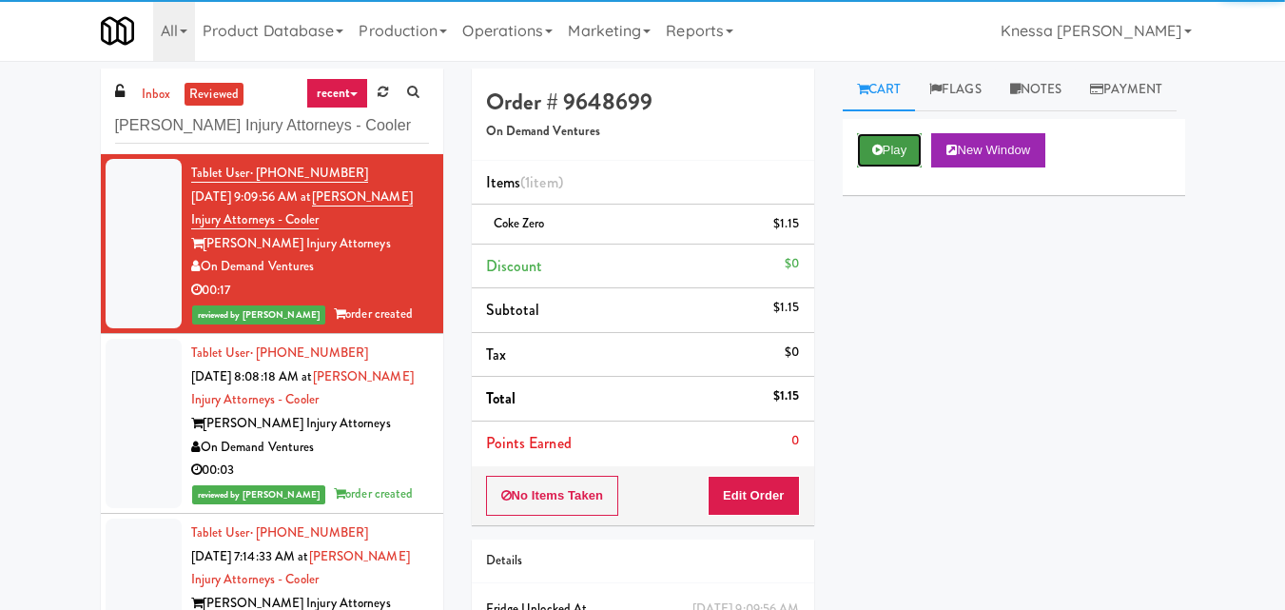
click at [917, 167] on button "Play" at bounding box center [890, 150] width 66 height 34
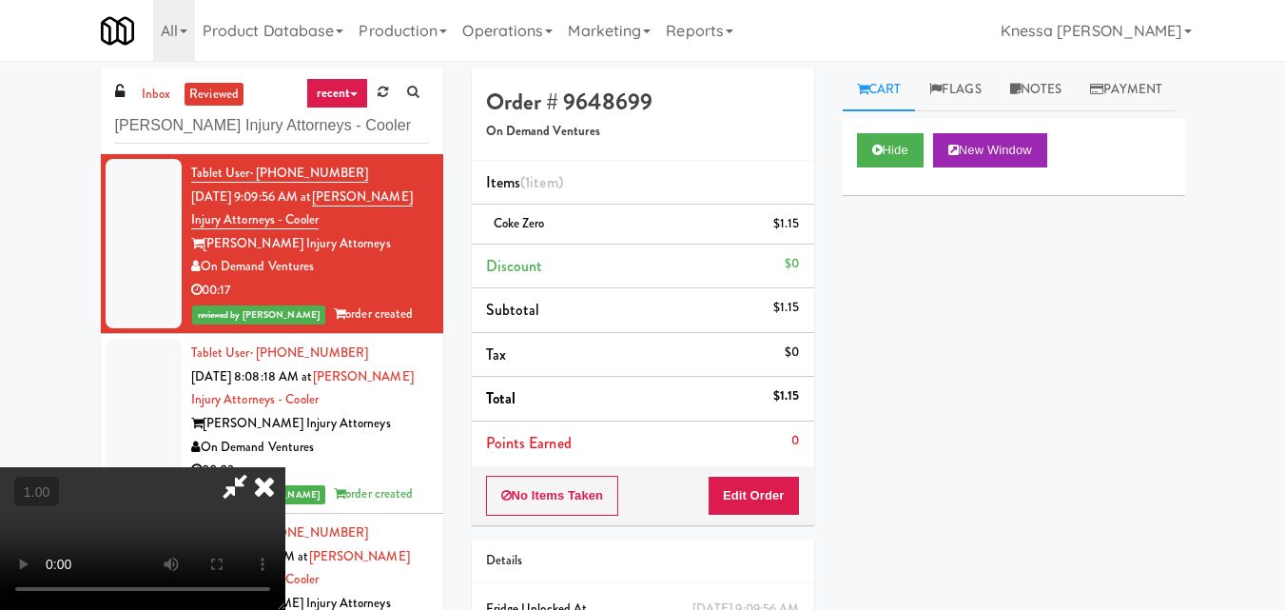
click at [983, 272] on div "Hide New Window Primary Flag Clear Flag if unable to determine what was taken o…" at bounding box center [1014, 475] width 342 height 713
click at [255, 498] on icon at bounding box center [235, 486] width 44 height 38
click at [245, 490] on icon at bounding box center [235, 486] width 44 height 38
click at [261, 488] on icon at bounding box center [264, 486] width 42 height 38
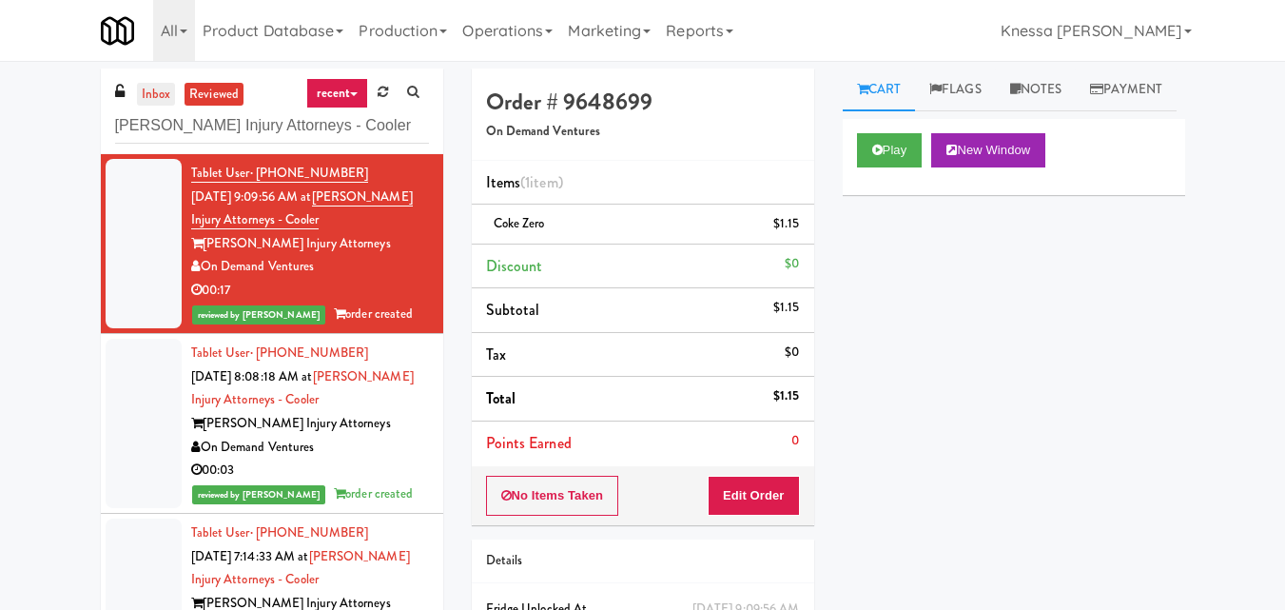
click at [161, 96] on link "inbox" at bounding box center [156, 95] width 39 height 24
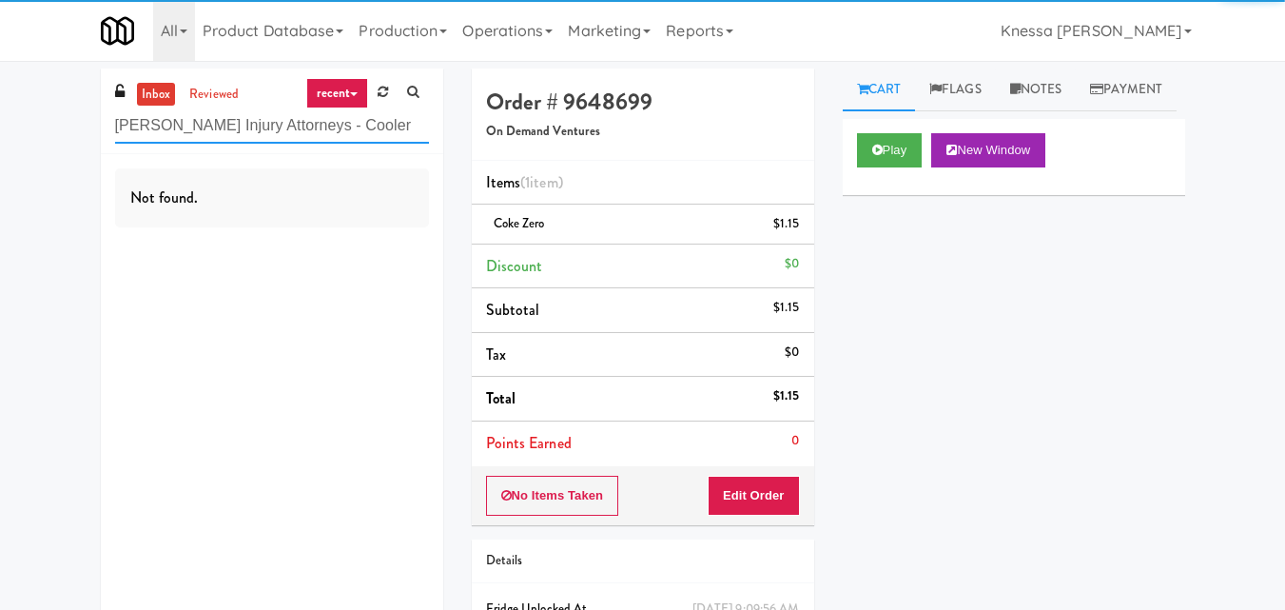
click at [248, 131] on input "Dan Newlin Injury Attorneys - Cooler" at bounding box center [272, 125] width 314 height 35
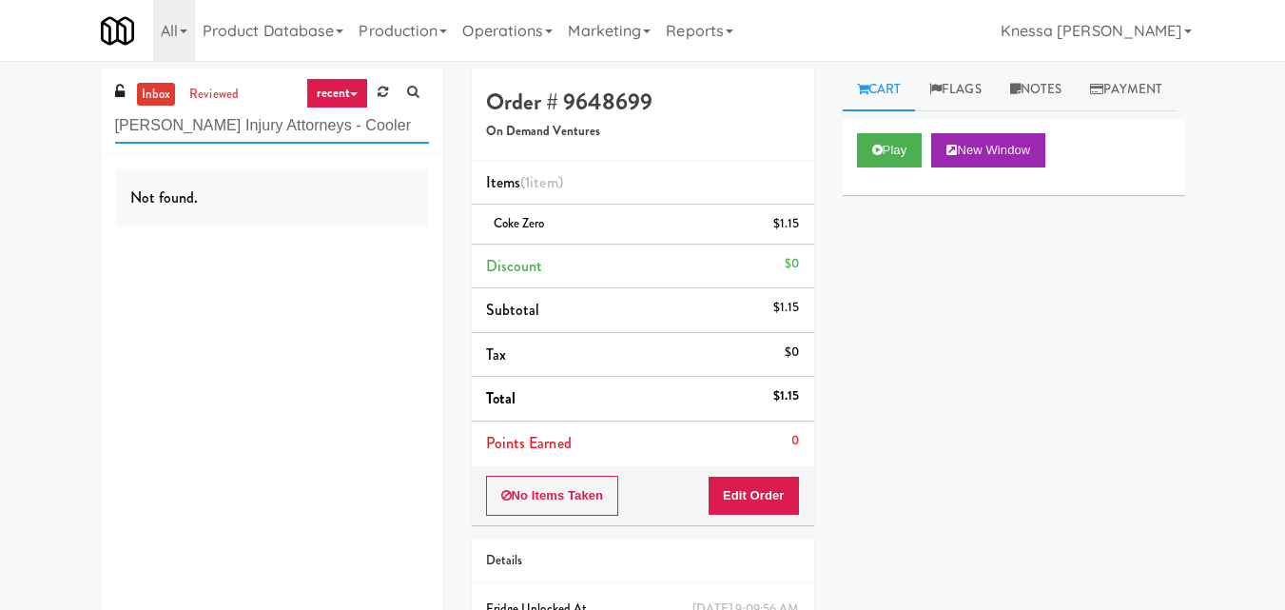
click at [248, 131] on input "Dan Newlin Injury Attorneys - Cooler" at bounding box center [272, 125] width 314 height 35
paste input "Fridge - Vantage - Pre Opening"
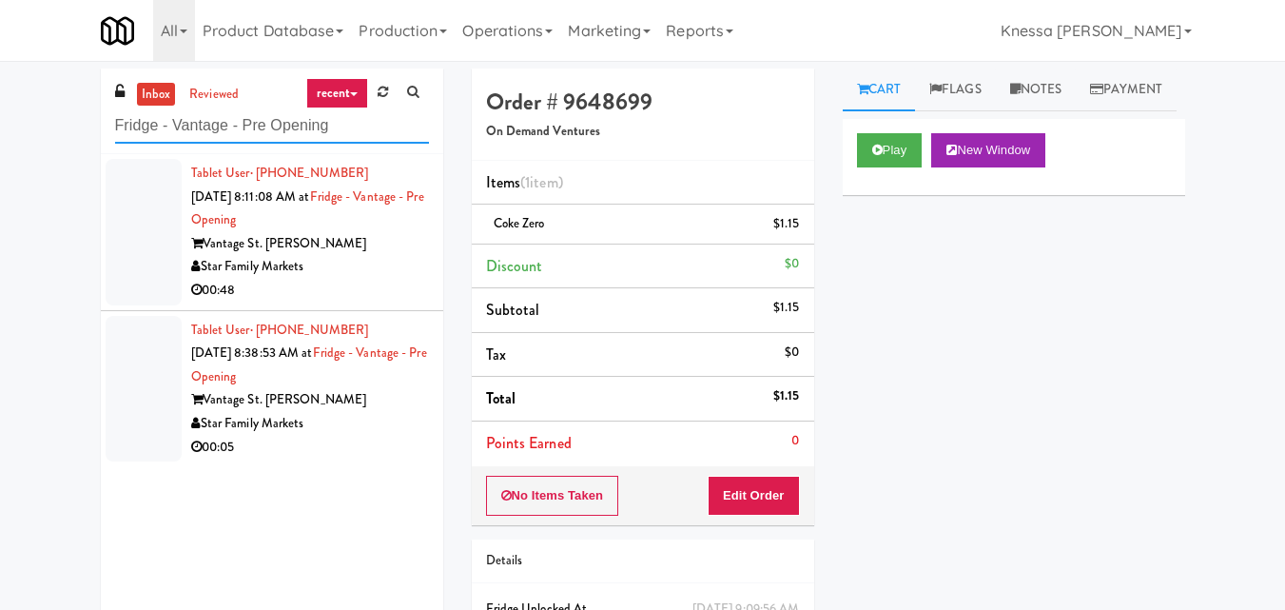
type input "Fridge - Vantage - Pre Opening"
click at [376, 381] on div "Tablet User · (863) 604-7329 Sep 24, 2025 8:38:53 AM at Fridge - Vantage - Pre …" at bounding box center [310, 389] width 238 height 141
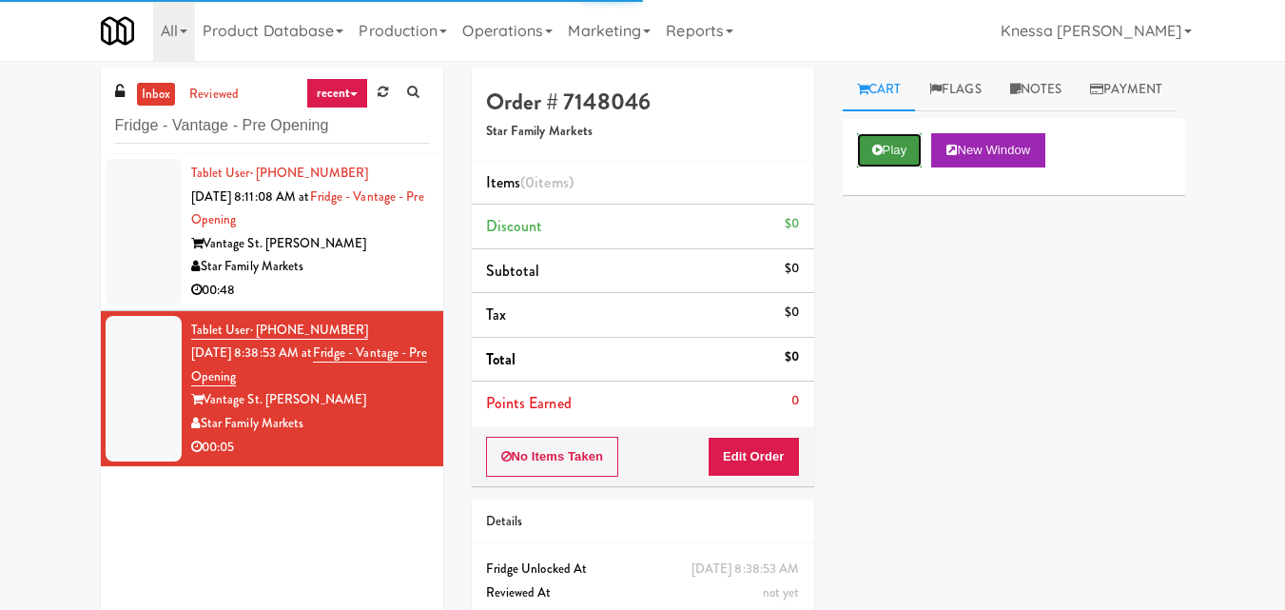
click at [901, 167] on button "Play" at bounding box center [890, 150] width 66 height 34
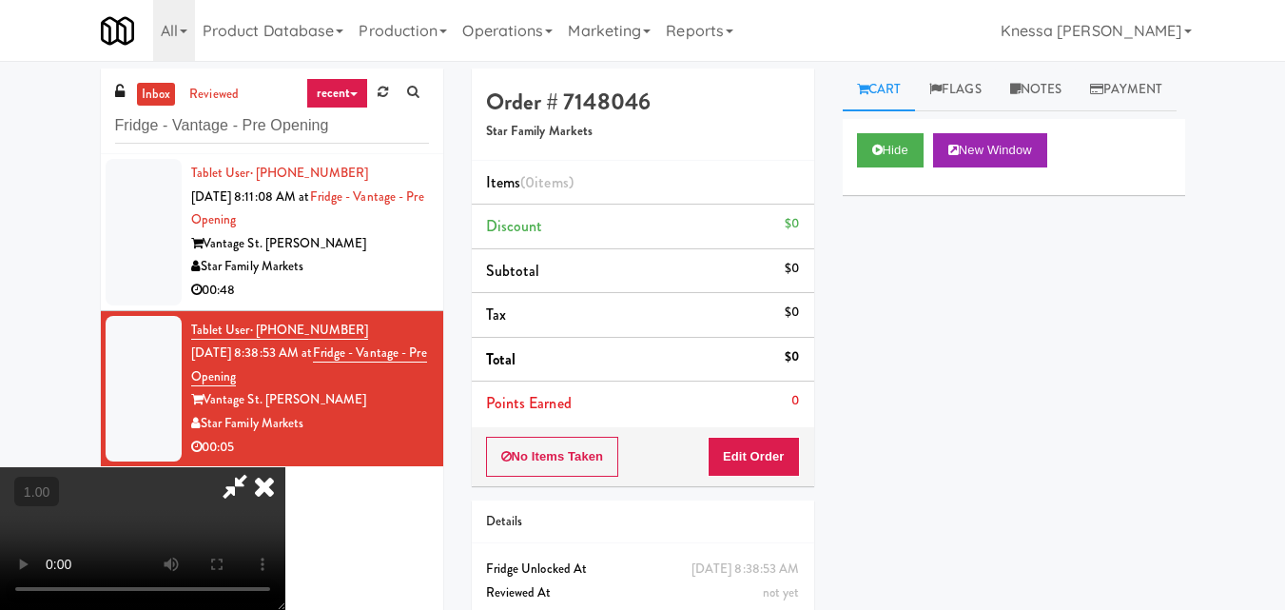
click at [270, 494] on icon at bounding box center [264, 486] width 42 height 38
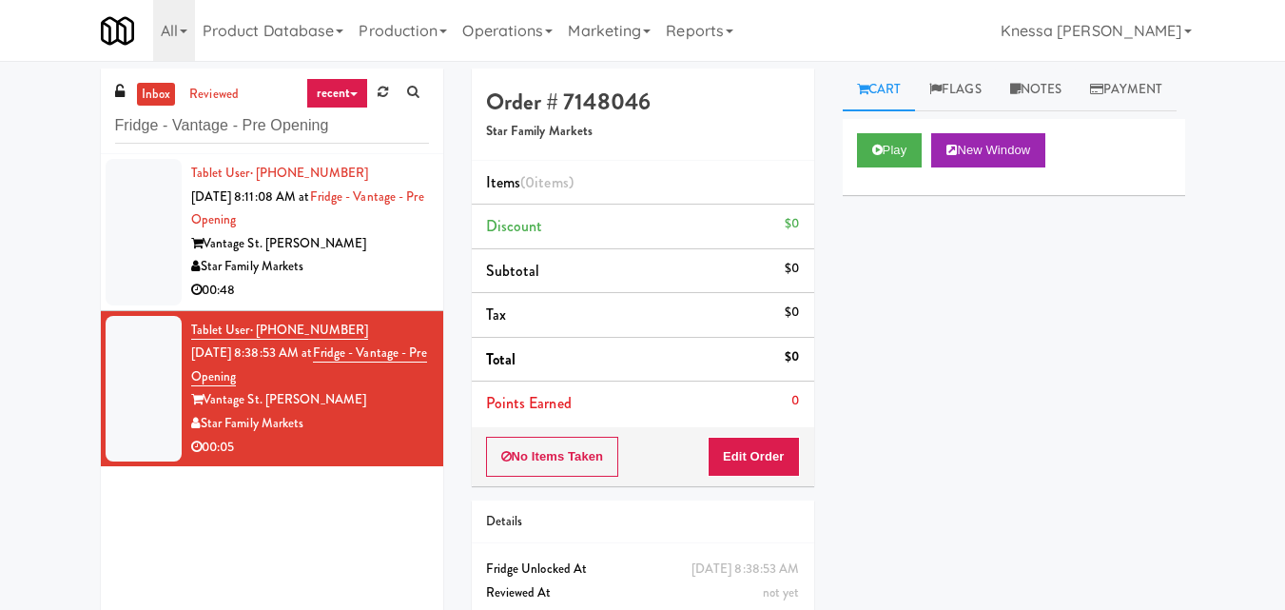
click at [917, 344] on div "Play New Window Primary Flag Clear Flag if unable to determine what was taken o…" at bounding box center [1014, 475] width 342 height 713
click at [917, 306] on div "Play New Window Primary Flag Clear Flag if unable to determine what was taken o…" at bounding box center [1014, 475] width 342 height 713
click at [872, 156] on icon at bounding box center [877, 150] width 10 height 12
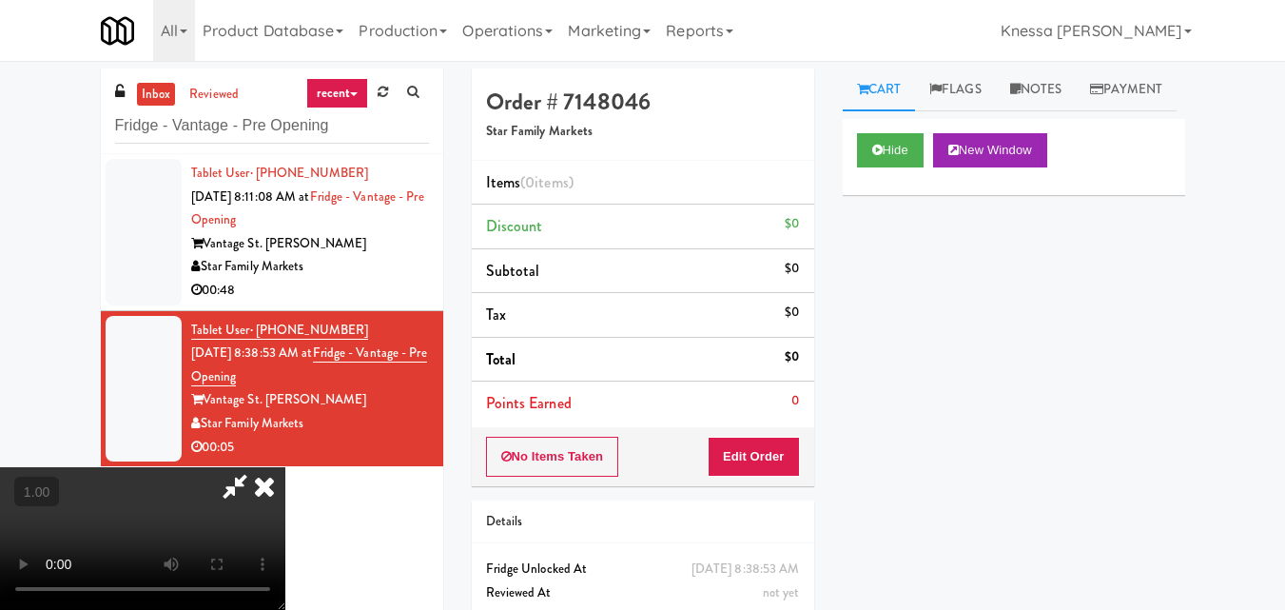
click at [273, 496] on icon at bounding box center [264, 486] width 42 height 38
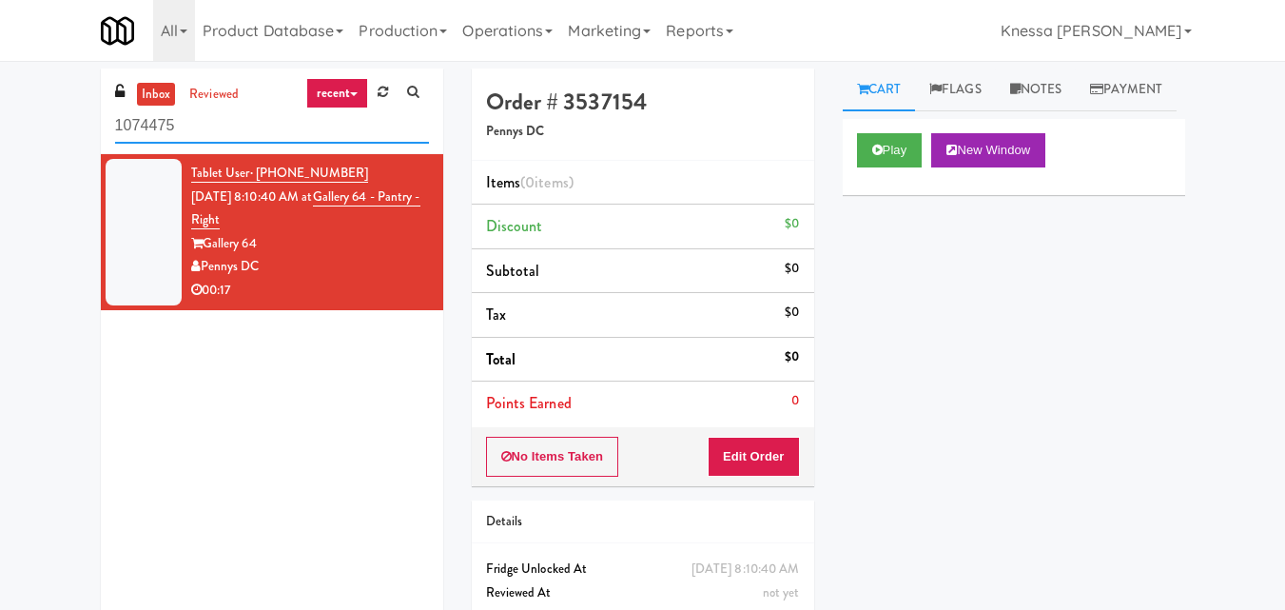
click at [178, 128] on input "1074475" at bounding box center [272, 125] width 314 height 35
paste input "Fridge - Building"
type input "Fridge - Building"
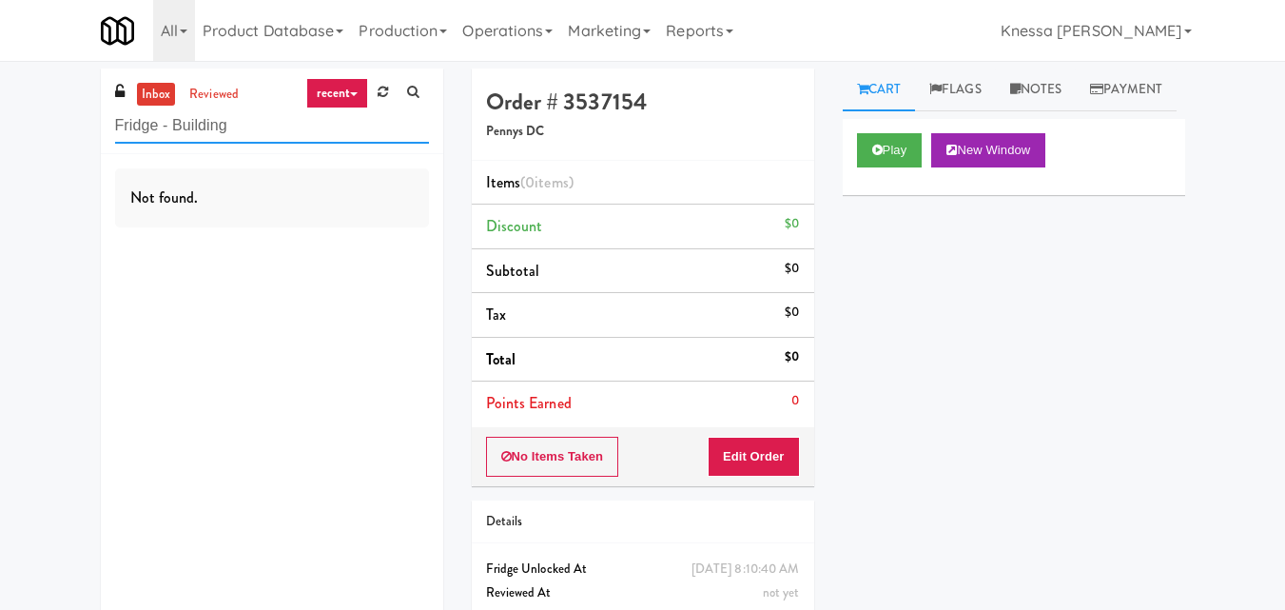
click at [215, 118] on input "Fridge - Building" at bounding box center [272, 125] width 314 height 35
click at [218, 96] on link "reviewed" at bounding box center [214, 95] width 59 height 24
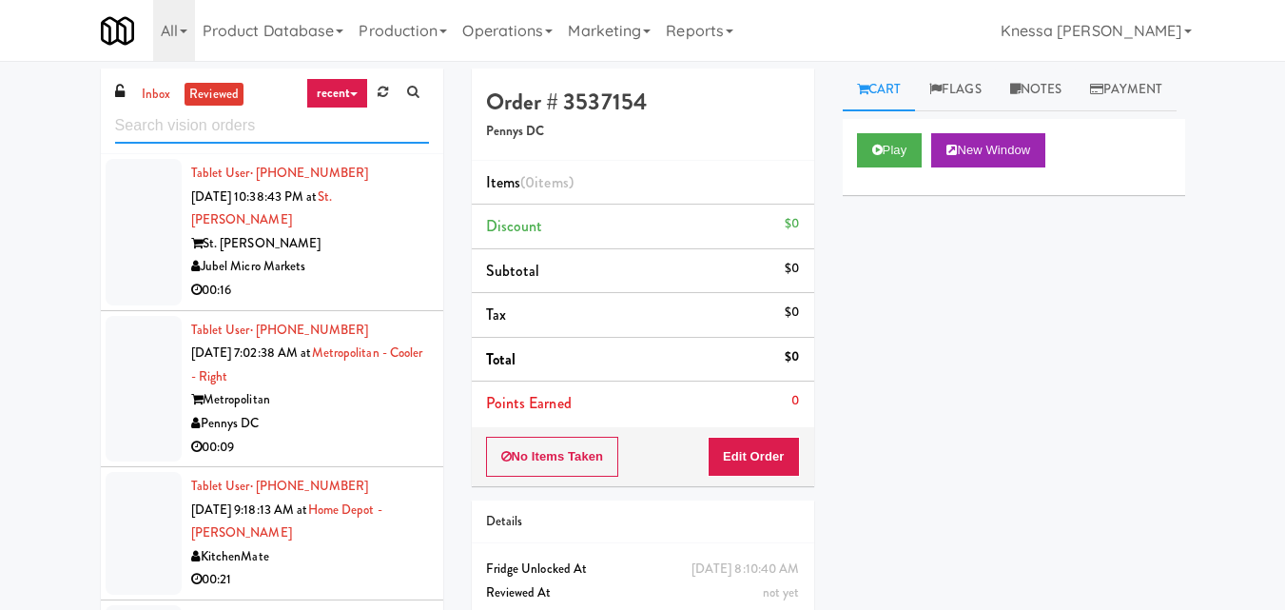
click at [301, 137] on input "text" at bounding box center [272, 125] width 314 height 35
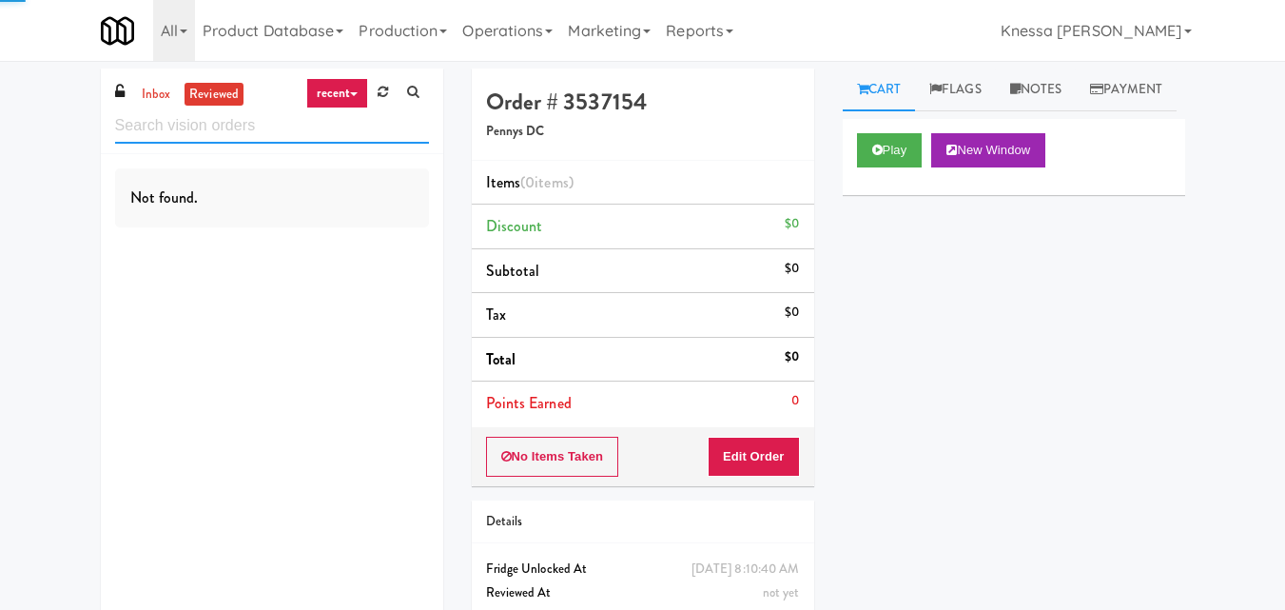
paste input "Fridge - Building"
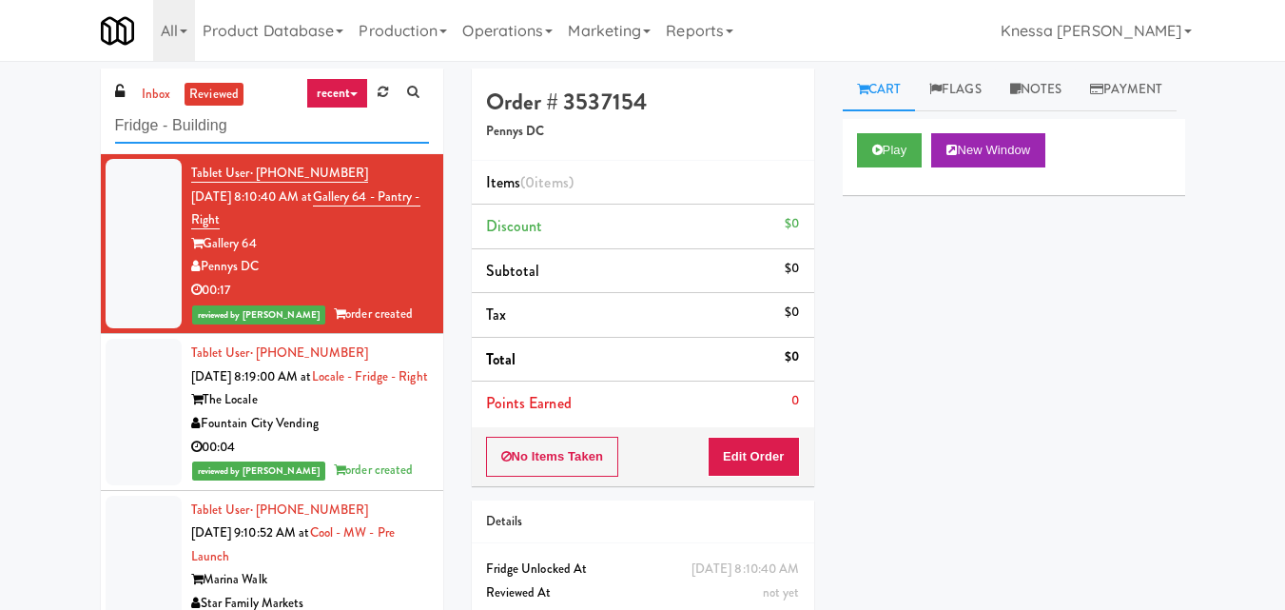
type input "Fridge - Building"
click at [357, 263] on div "Pennys DC" at bounding box center [310, 267] width 238 height 24
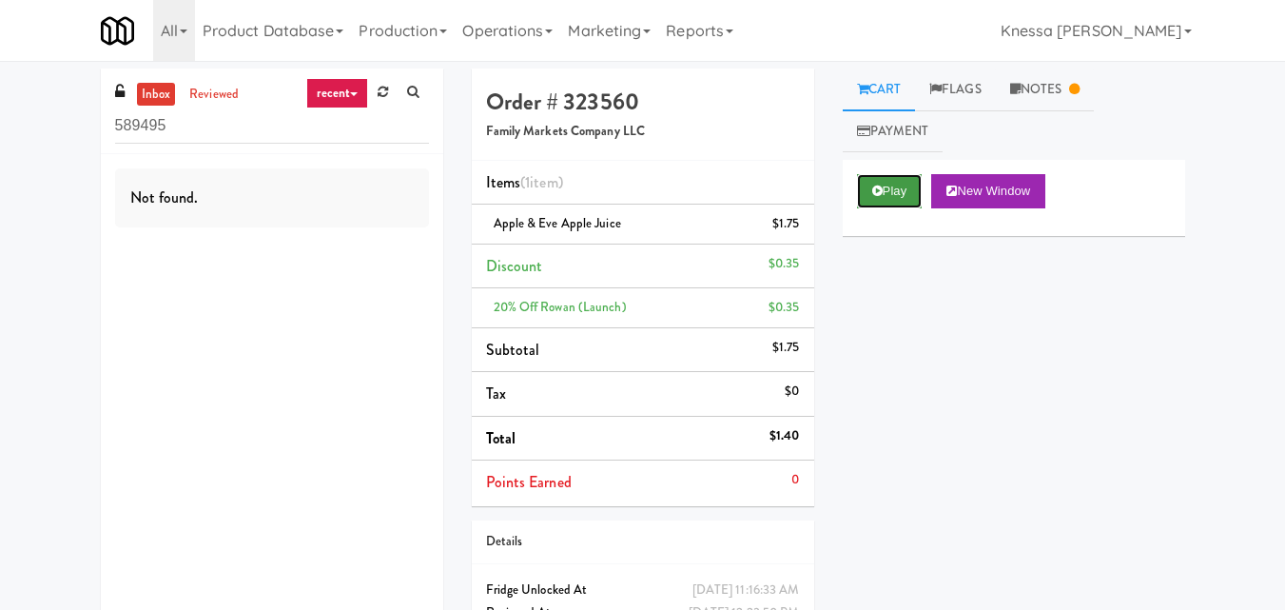
click at [899, 181] on button "Play" at bounding box center [890, 191] width 66 height 34
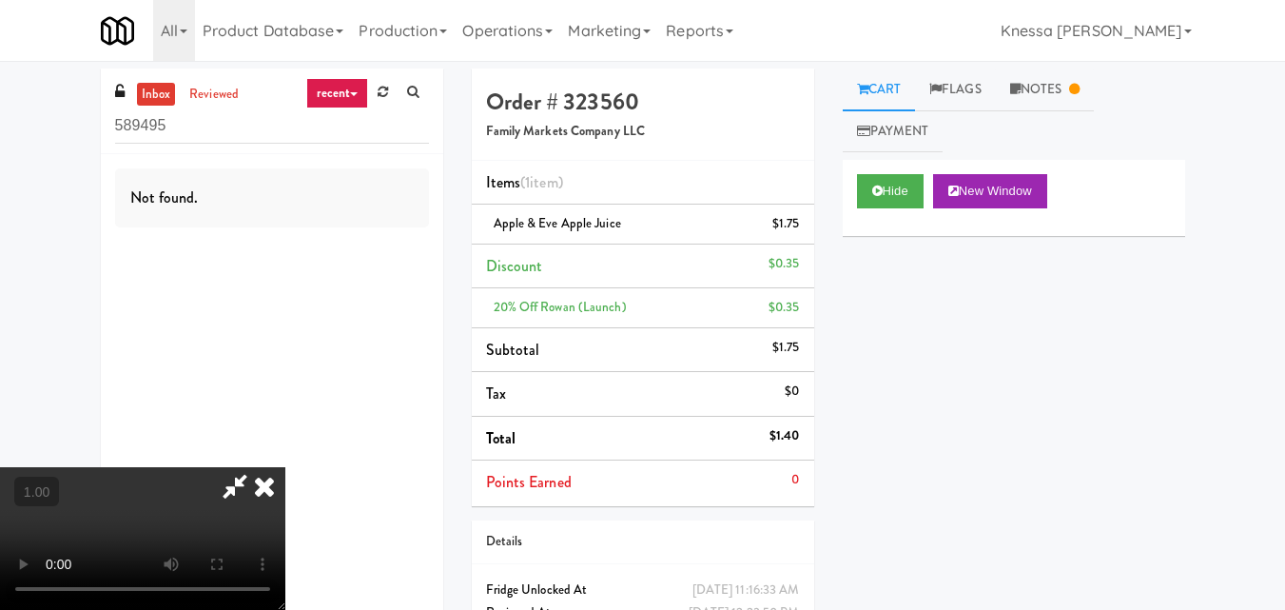
click at [253, 479] on icon at bounding box center [235, 486] width 44 height 38
click at [278, 486] on icon at bounding box center [264, 486] width 42 height 38
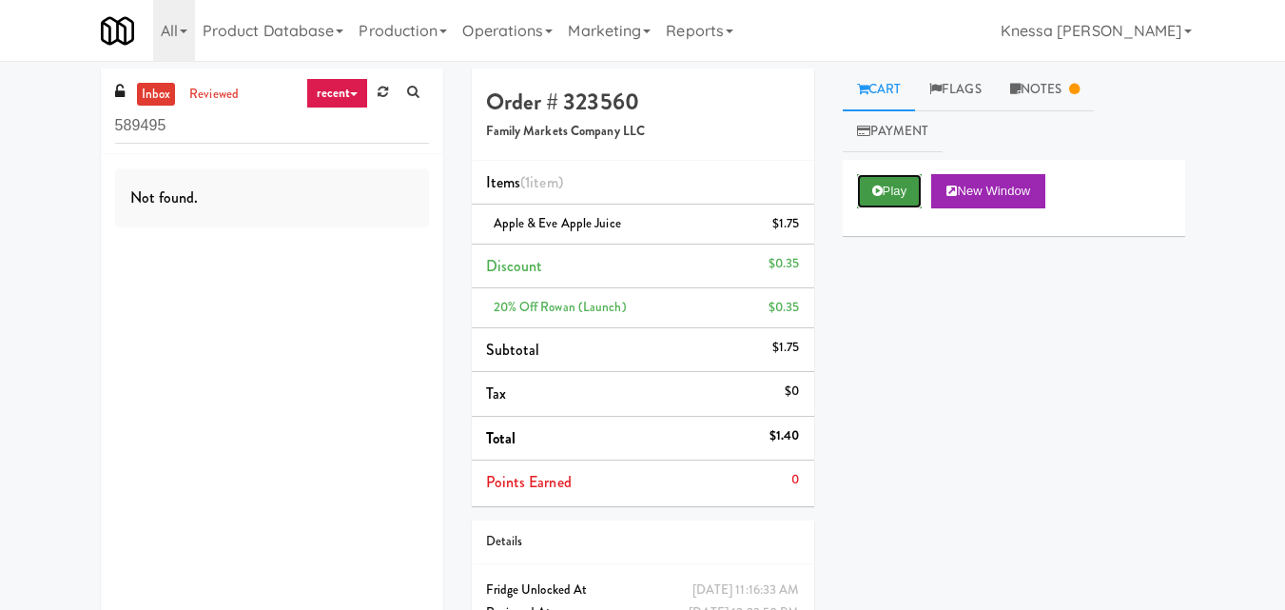
click at [913, 203] on button "Play" at bounding box center [890, 191] width 66 height 34
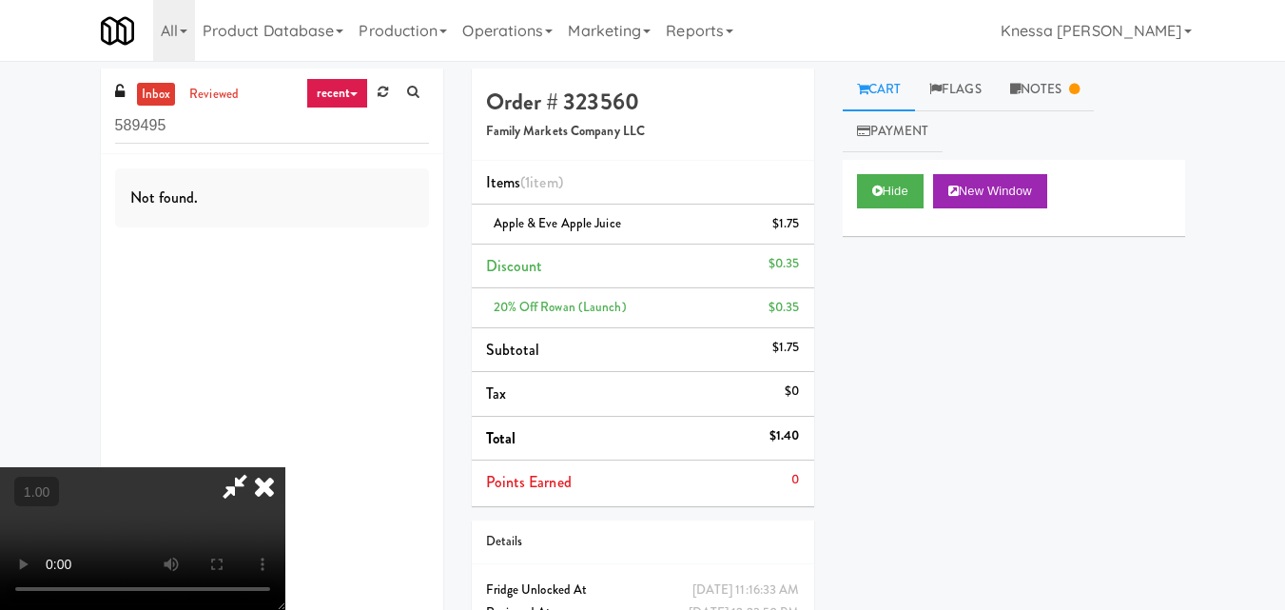
drag, startPoint x: 251, startPoint y: 542, endPoint x: 212, endPoint y: 406, distance: 141.5
click at [212, 406] on div "Not found." at bounding box center [272, 392] width 342 height 476
click at [267, 491] on icon at bounding box center [264, 486] width 42 height 38
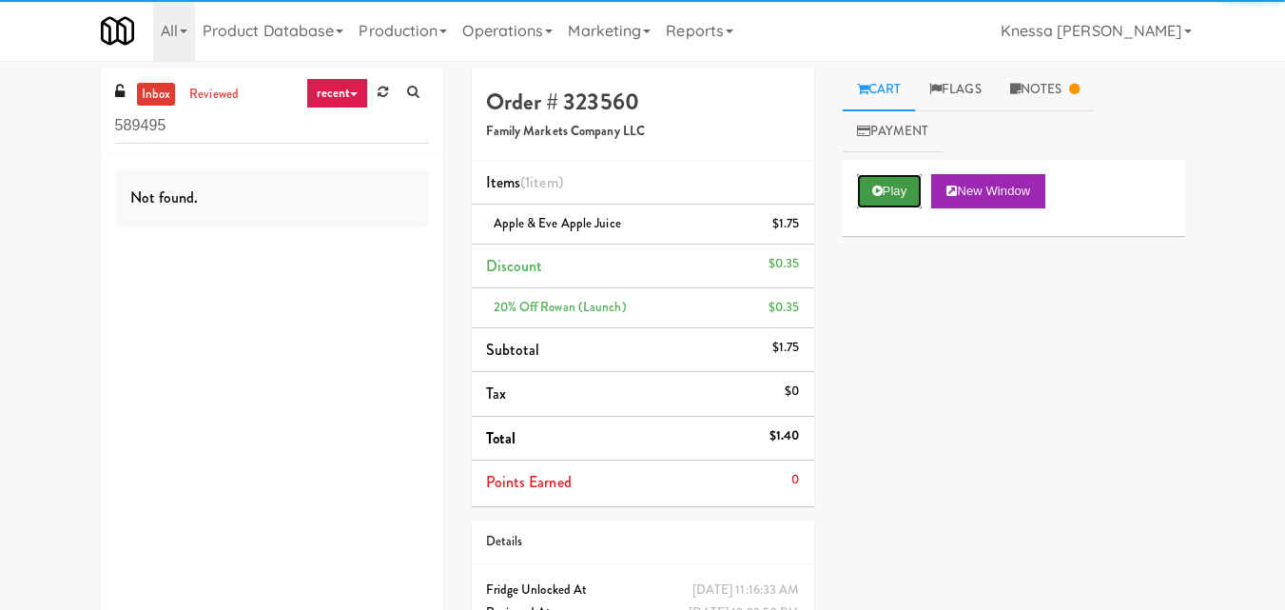
click at [894, 191] on button "Play" at bounding box center [890, 191] width 66 height 34
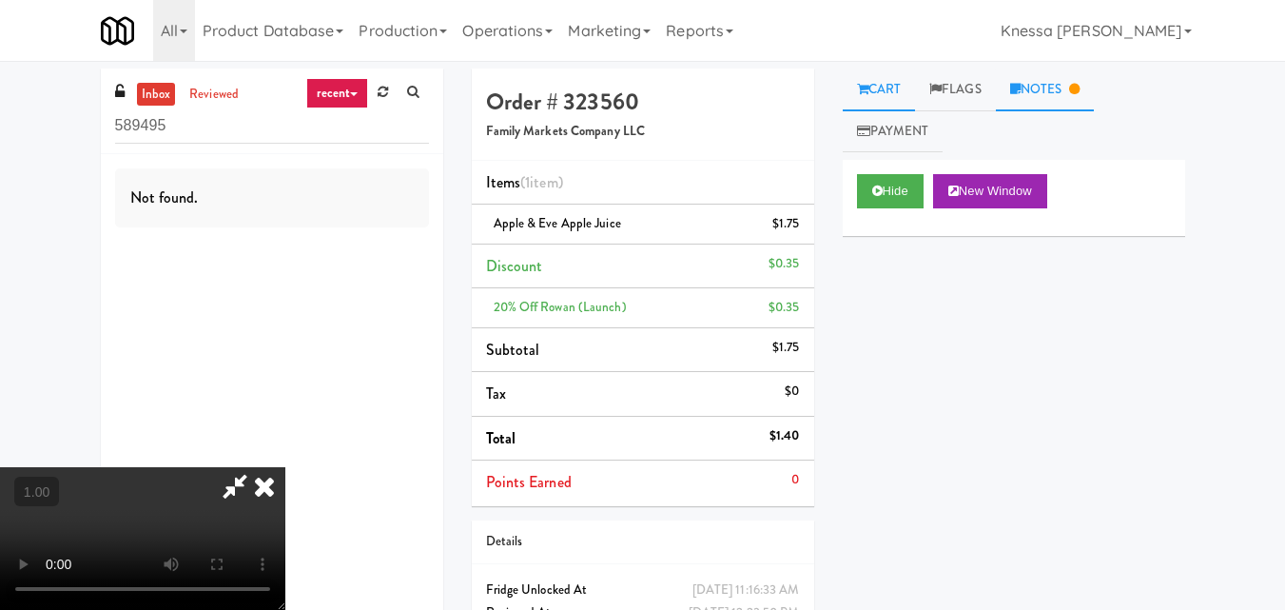
click at [1041, 98] on link "Notes" at bounding box center [1045, 89] width 99 height 43
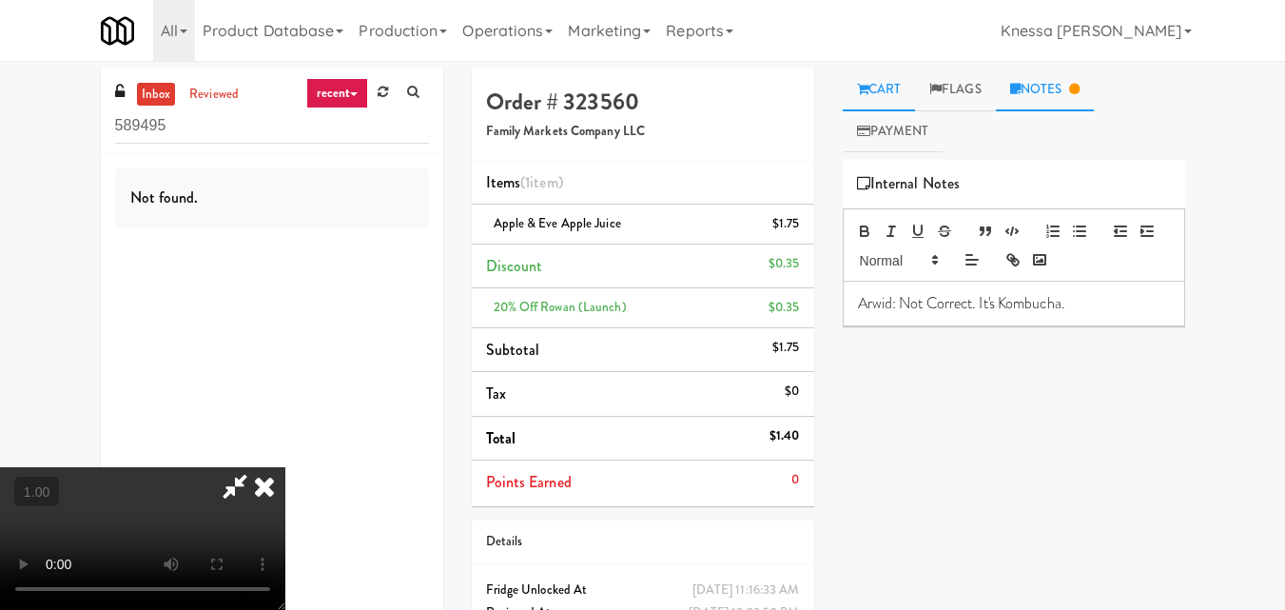
click at [886, 104] on link "Cart" at bounding box center [879, 89] width 73 height 43
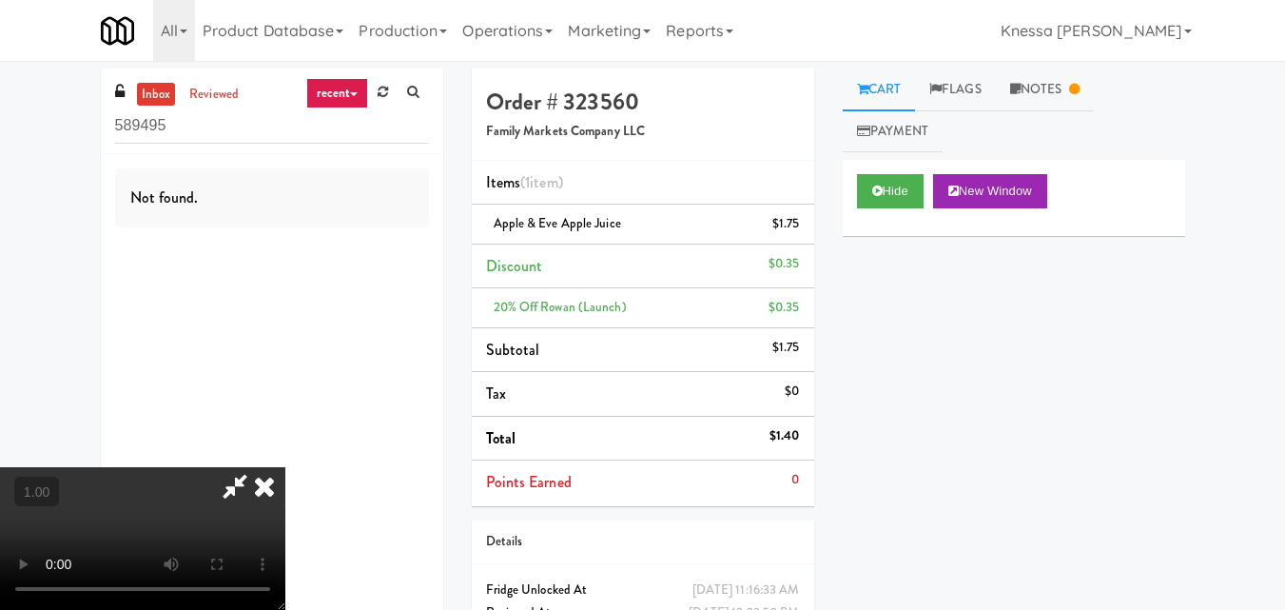
drag, startPoint x: 270, startPoint y: 489, endPoint x: 400, endPoint y: 352, distance: 189.1
click at [268, 489] on icon at bounding box center [264, 486] width 42 height 38
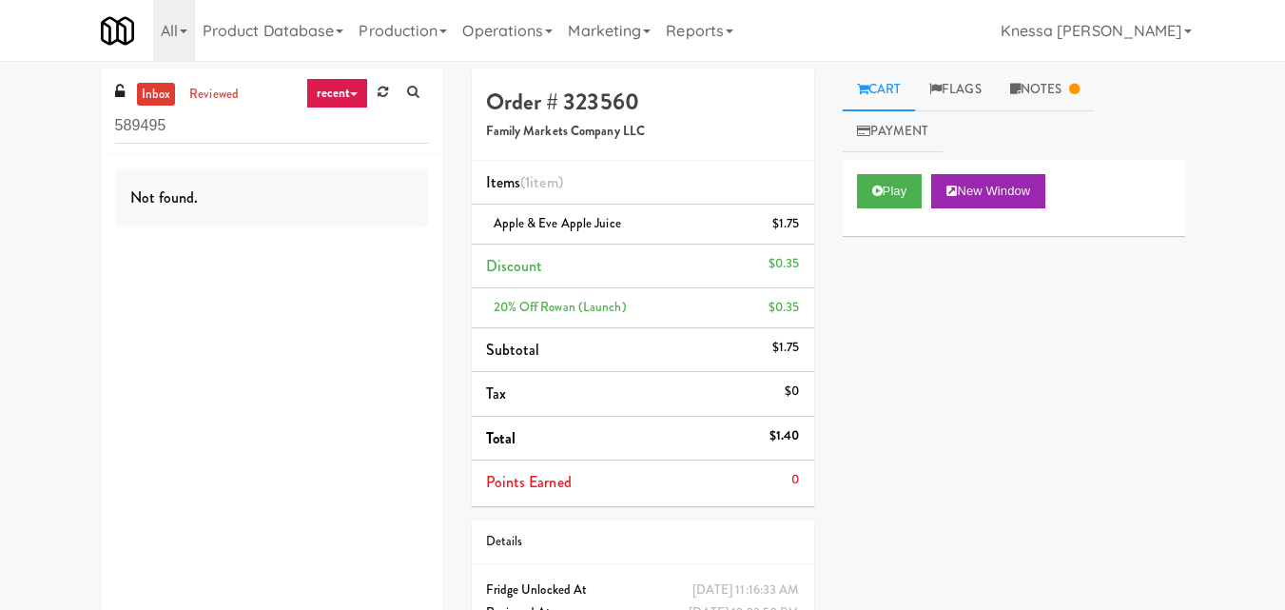
click at [852, 196] on div "Play New Window" at bounding box center [1014, 198] width 342 height 76
click at [864, 194] on button "Play" at bounding box center [890, 191] width 66 height 34
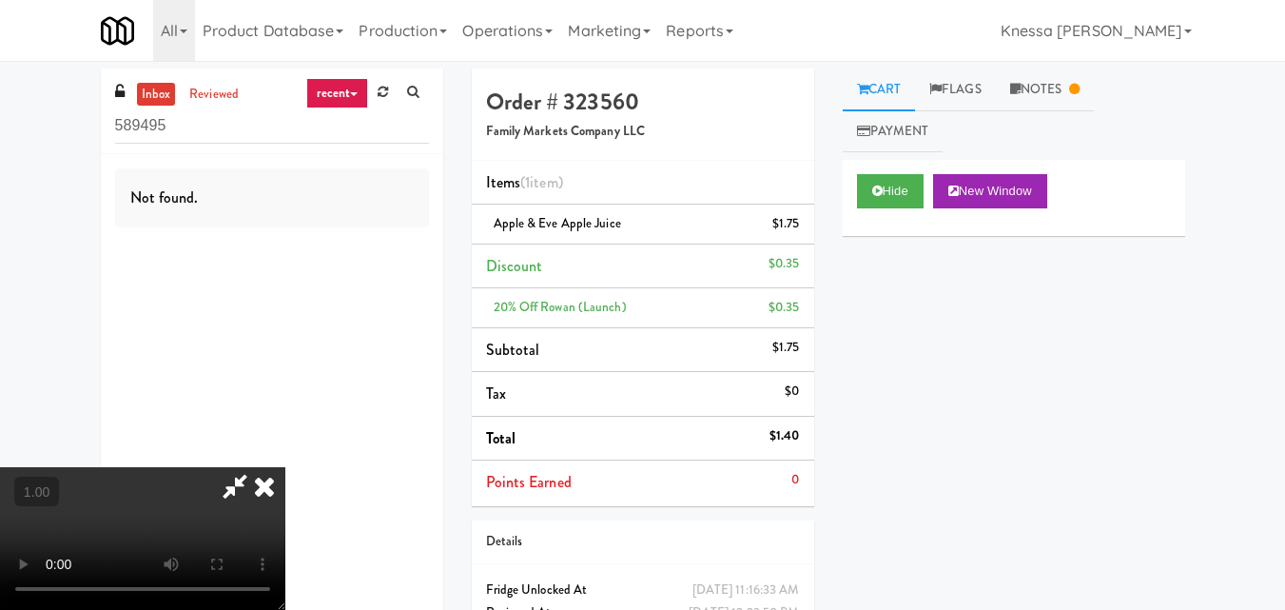
click at [271, 494] on icon at bounding box center [264, 486] width 42 height 38
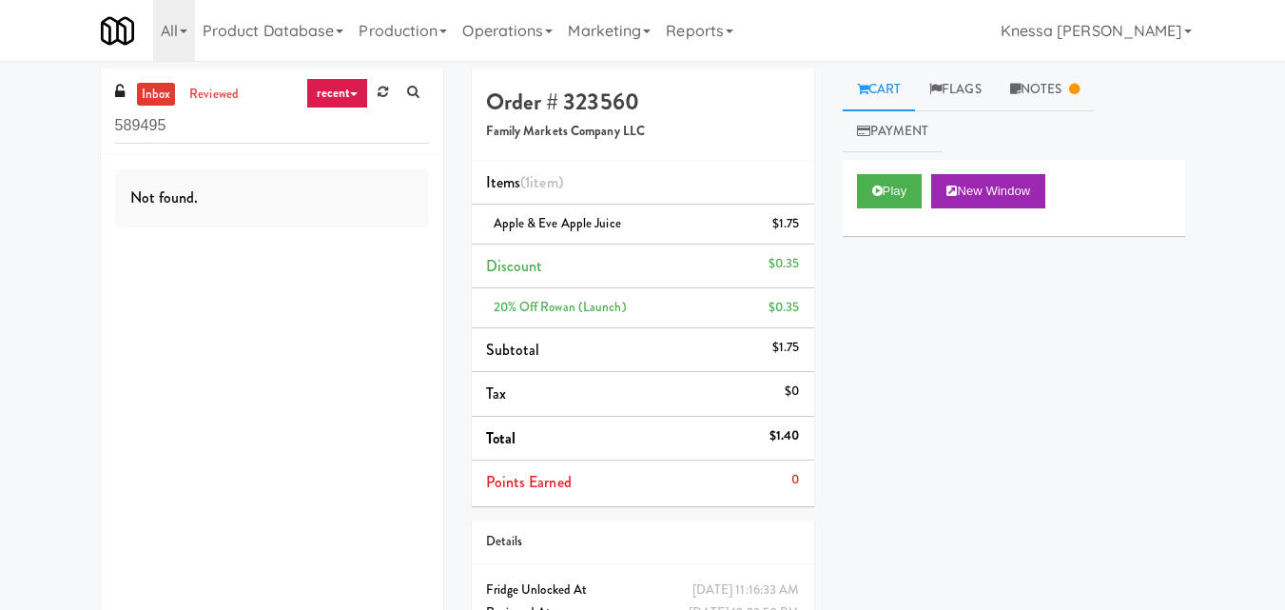
drag, startPoint x: 271, startPoint y: 494, endPoint x: 1206, endPoint y: 150, distance: 996.1
click at [1206, 150] on div "inbox reviewed recent all unclear take inventory issue suspicious failed recent…" at bounding box center [642, 384] width 1285 height 632
